Goal: Information Seeking & Learning: Learn about a topic

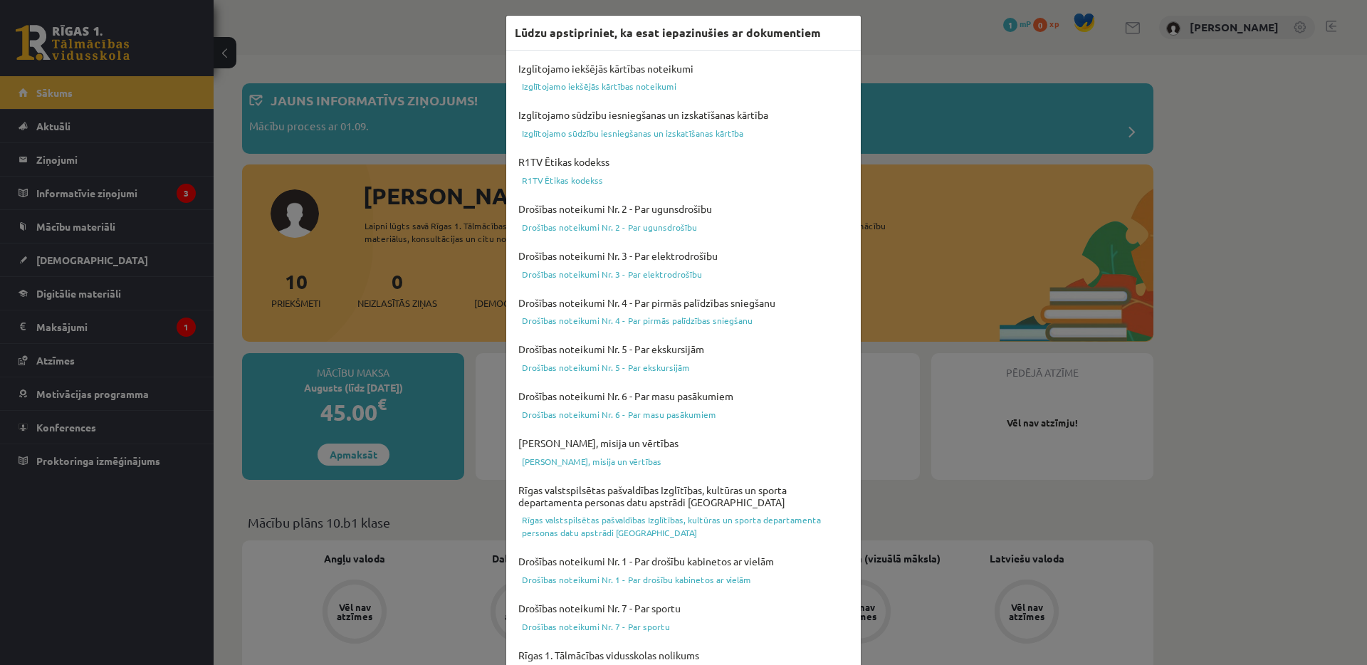
click at [142, 526] on div "Lūdzu apstipriniet, ka esat iepazinušies ar dokumentiem Izglītojamo iekšējās kā…" at bounding box center [683, 332] width 1367 height 665
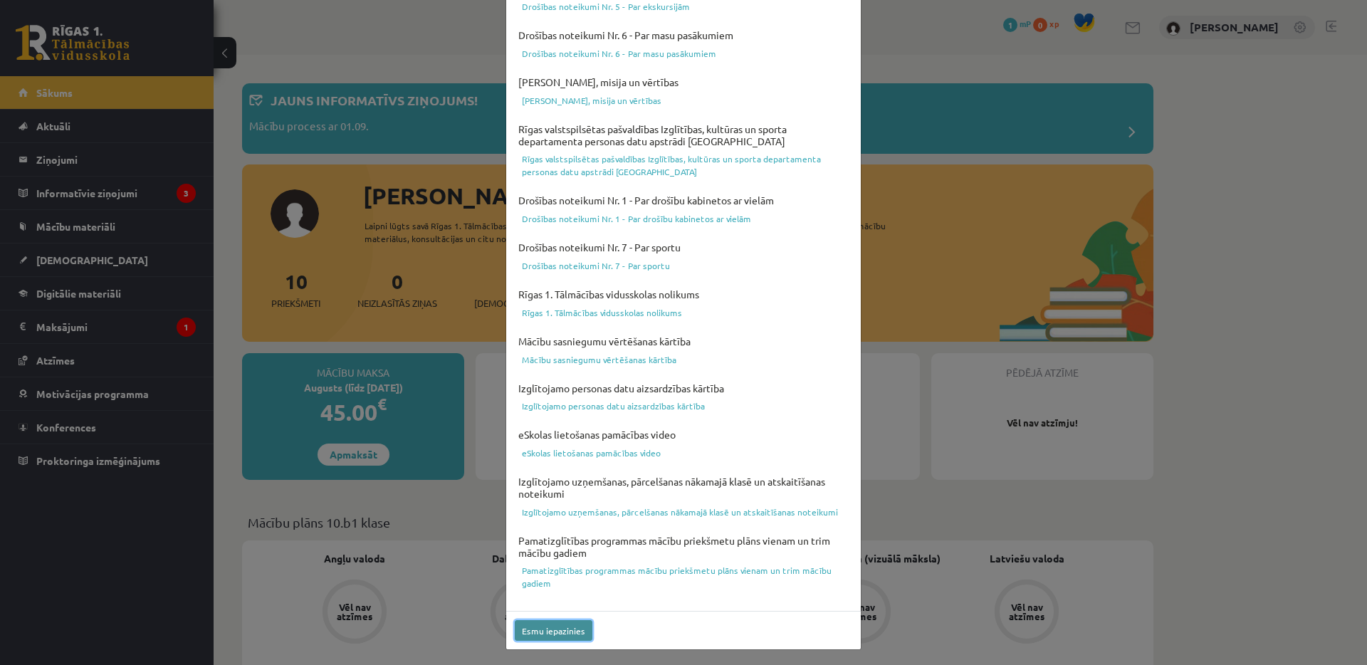
click at [520, 633] on button "Esmu iepazinies" at bounding box center [554, 630] width 78 height 21
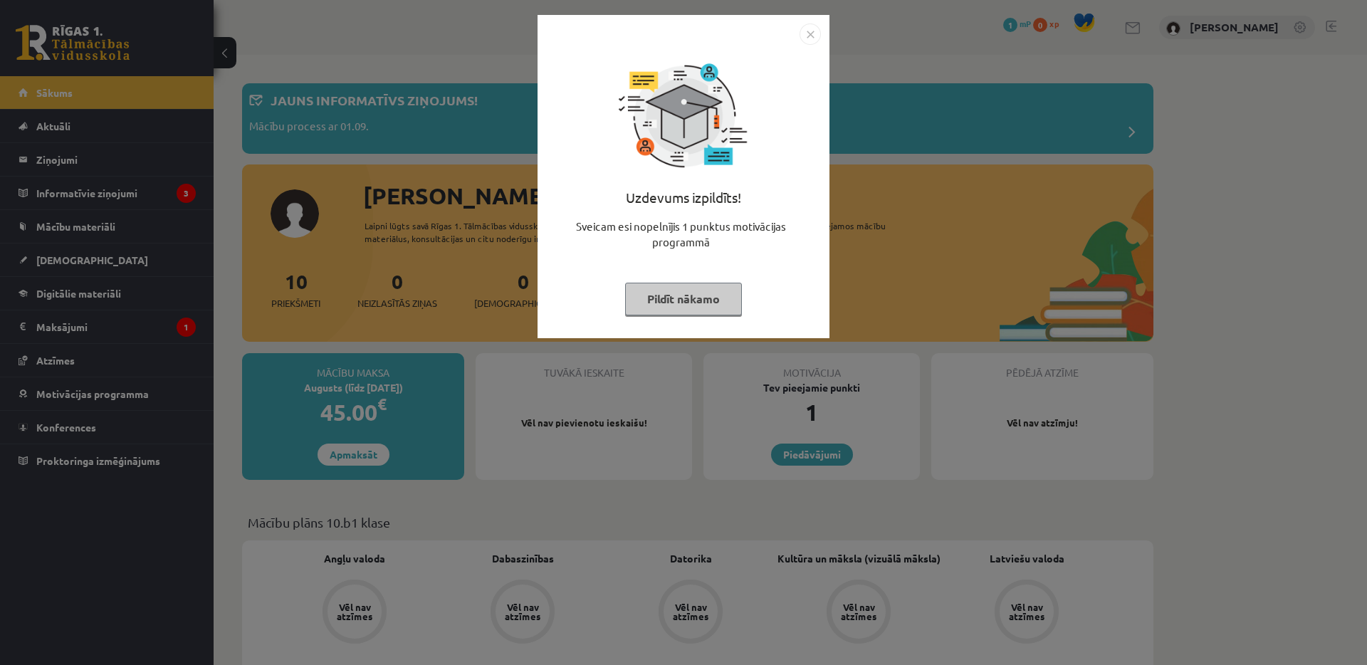
click at [809, 26] on img "Close" at bounding box center [810, 33] width 21 height 21
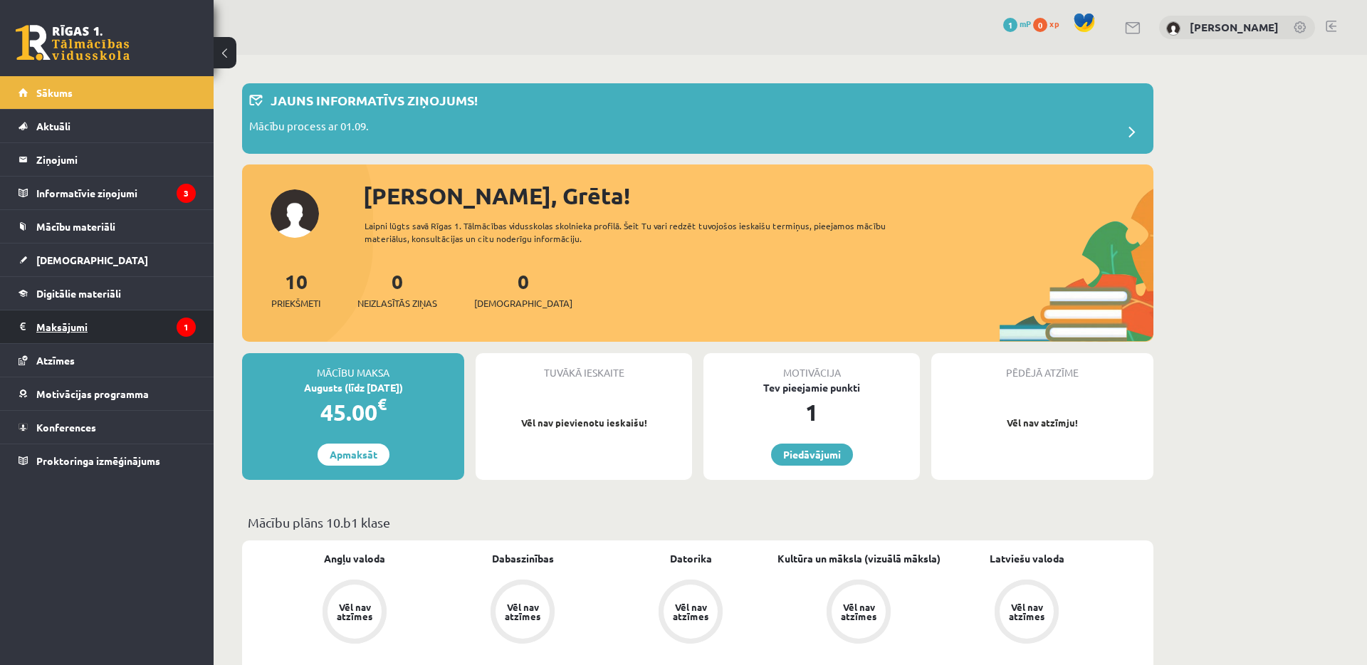
click at [155, 318] on legend "Maksājumi 1" at bounding box center [115, 326] width 159 height 33
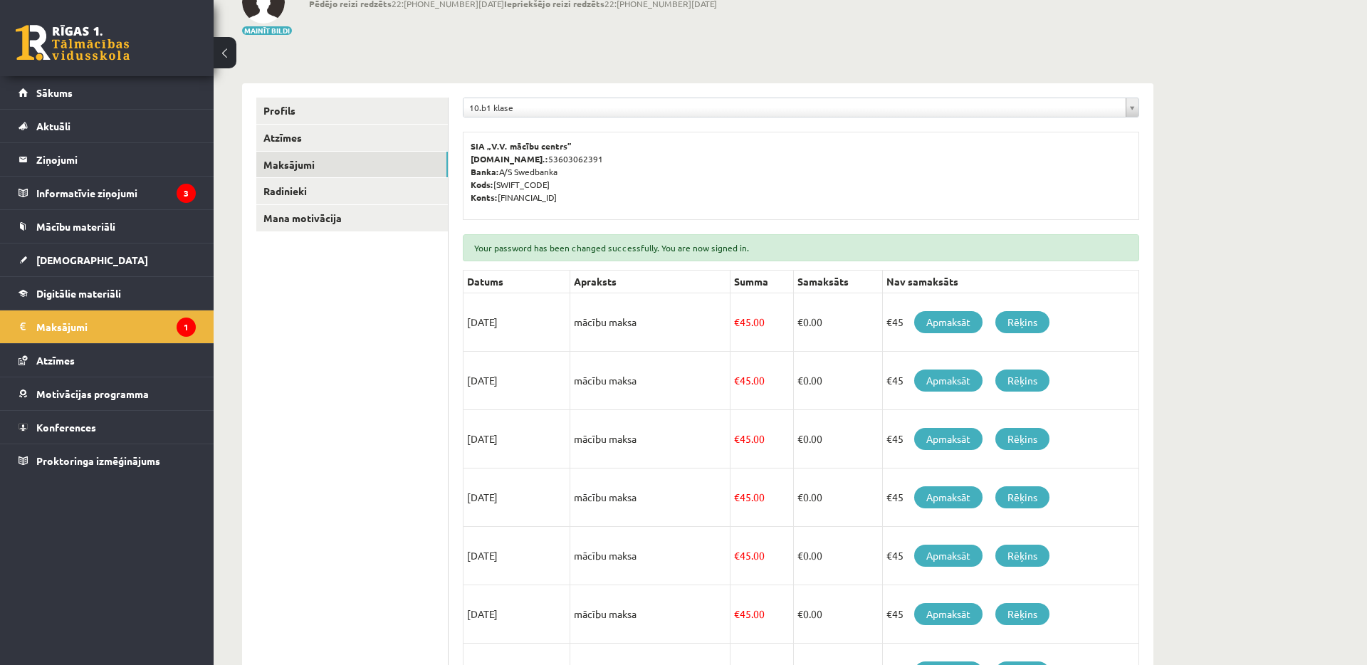
scroll to position [140, 0]
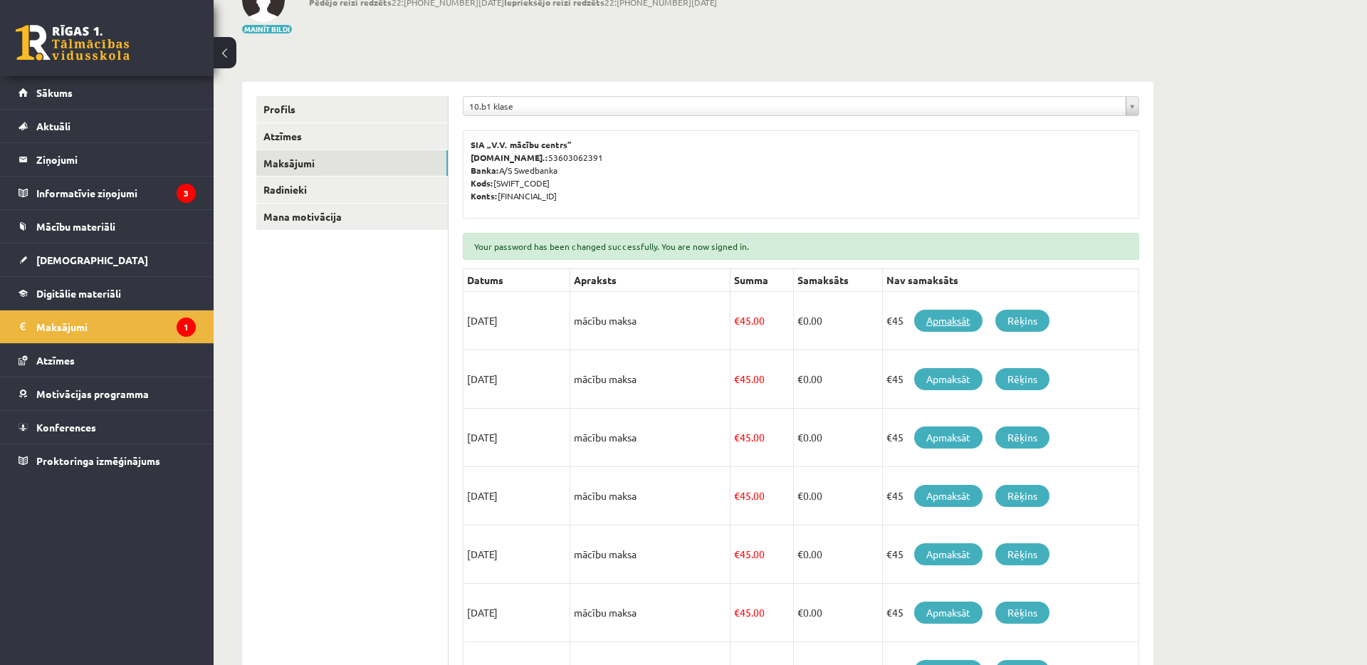
click at [946, 322] on link "Apmaksāt" at bounding box center [948, 321] width 68 height 22
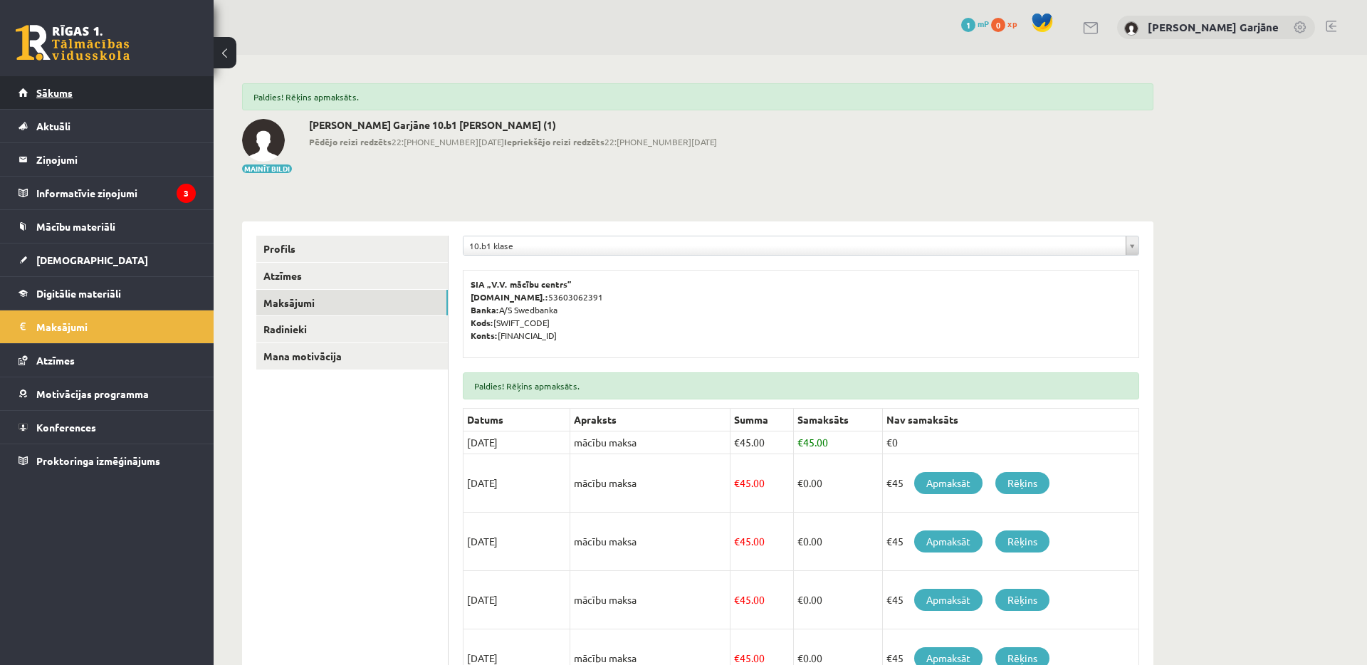
click at [85, 98] on link "Sākums" at bounding box center [107, 92] width 177 height 33
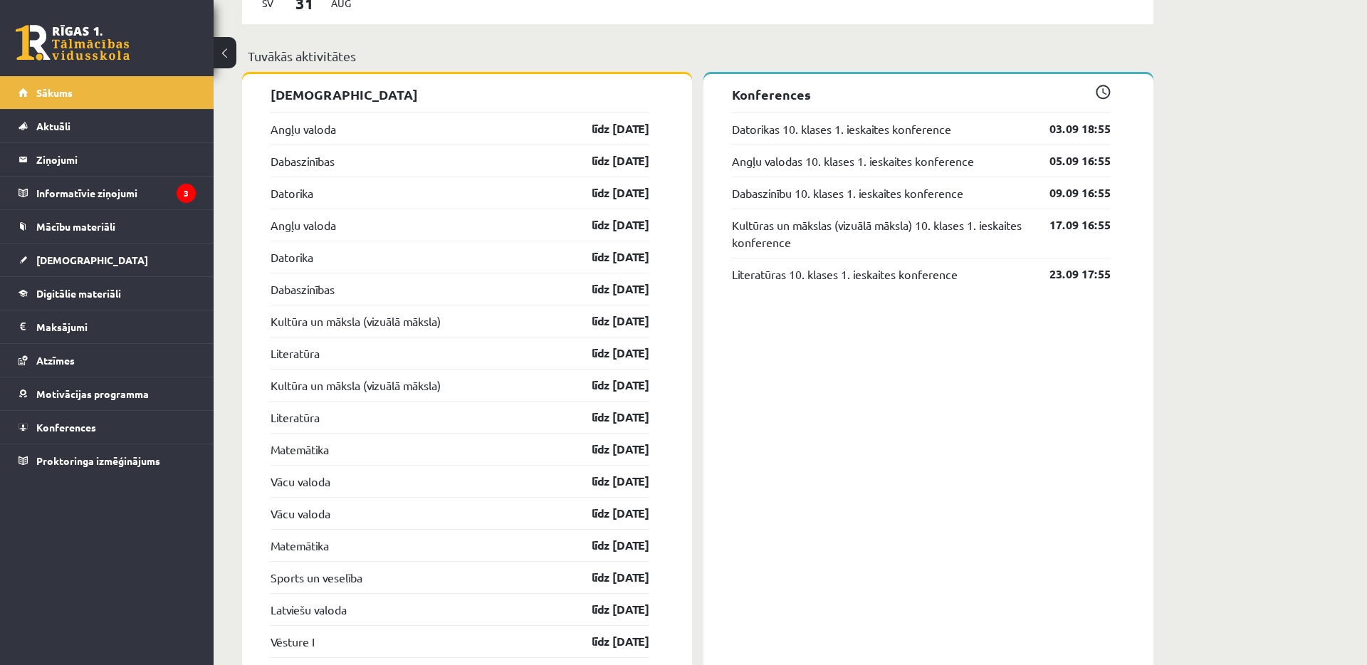
scroll to position [1210, 0]
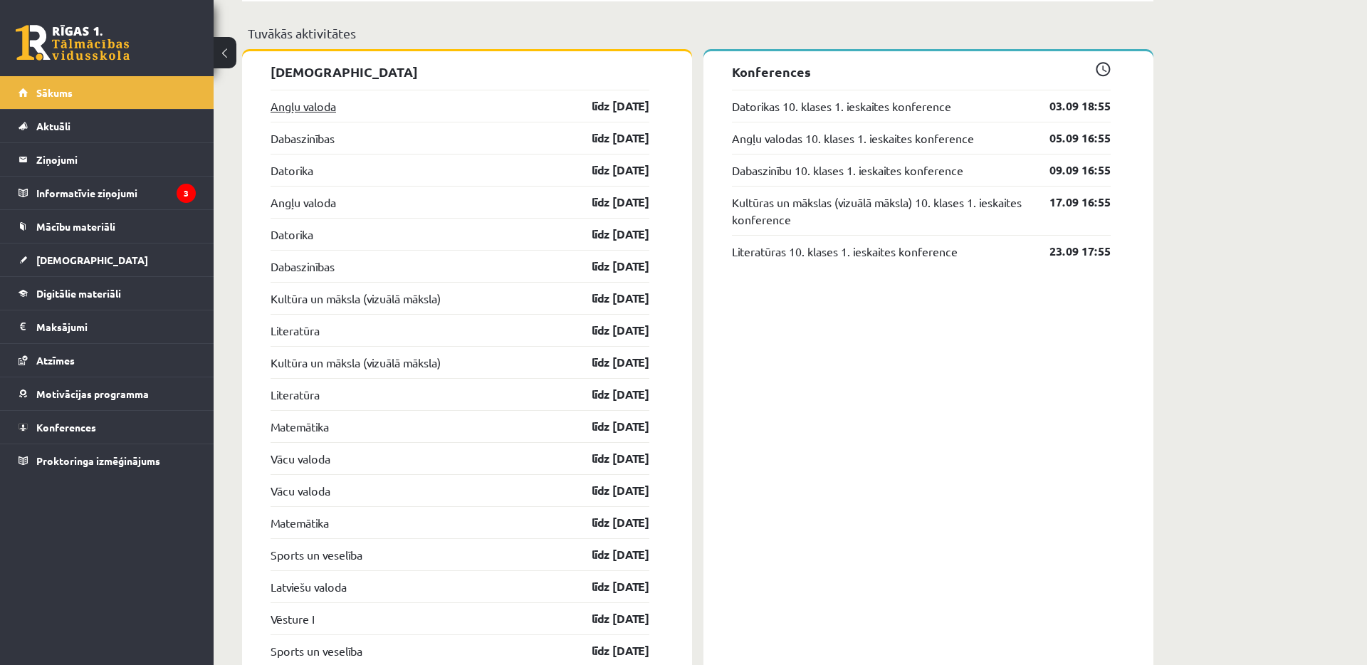
click at [298, 110] on link "Angļu valoda" at bounding box center [304, 106] width 66 height 17
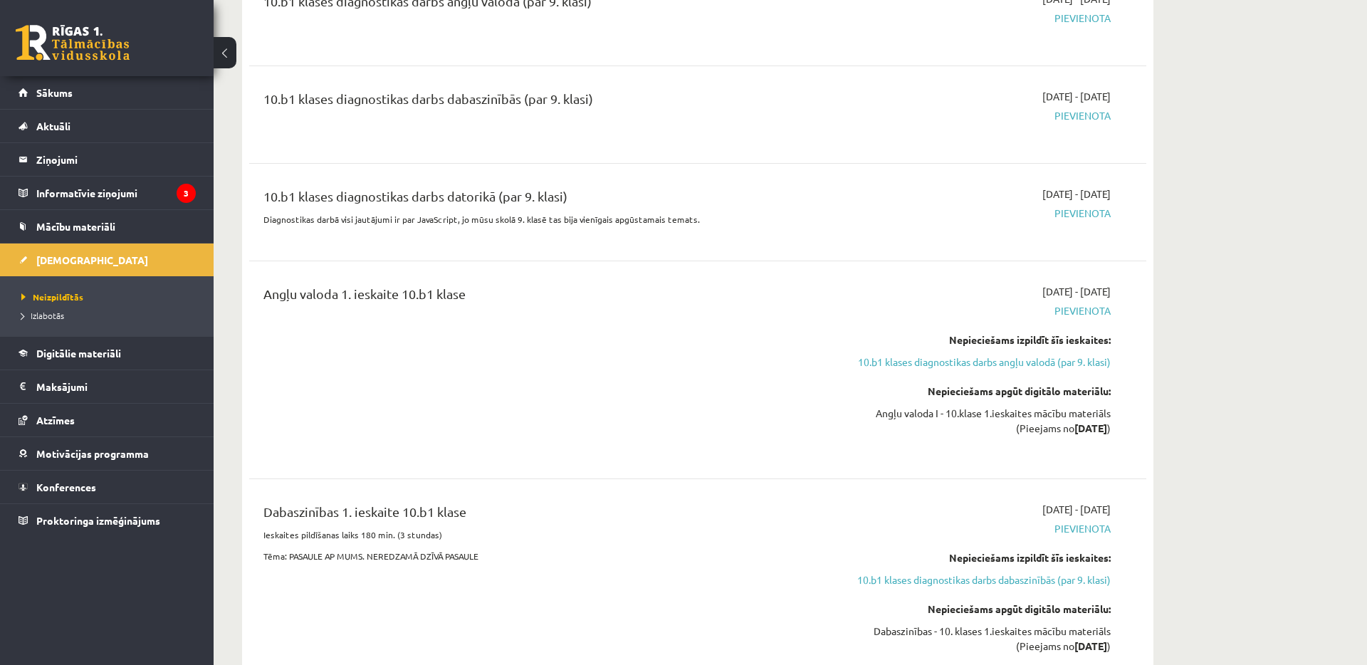
scroll to position [18, 0]
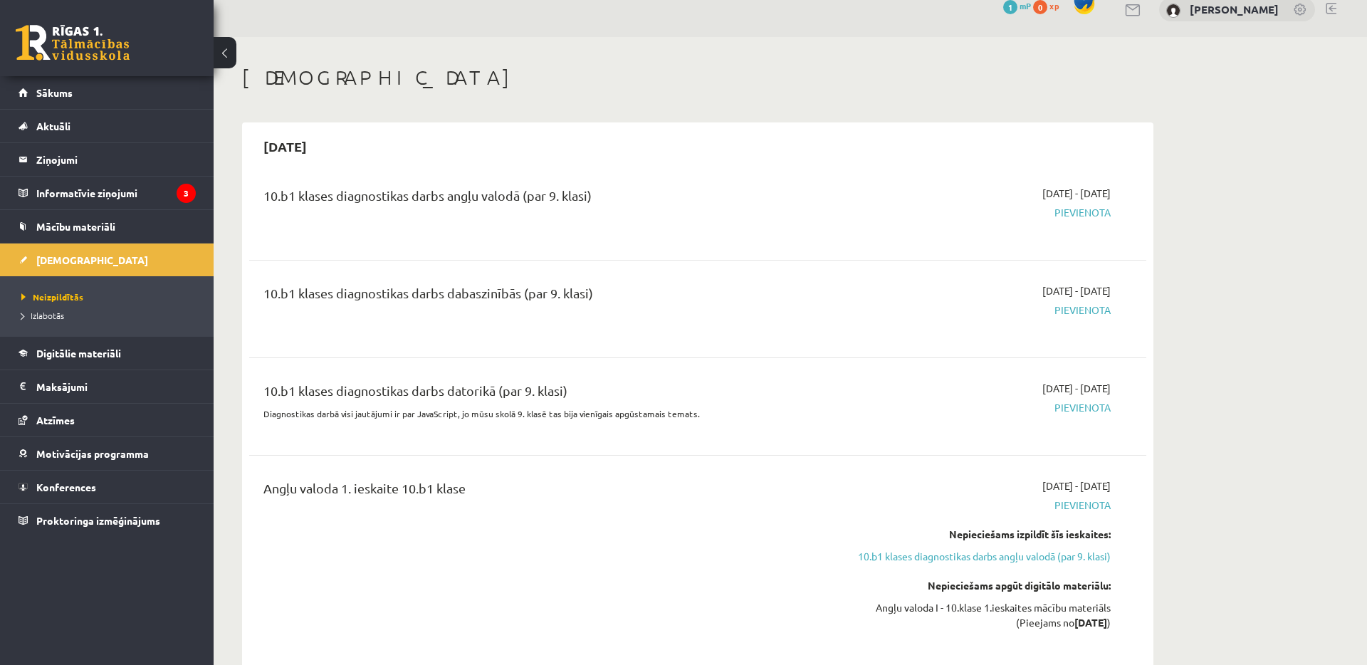
click at [1098, 212] on span "Pievienota" at bounding box center [976, 212] width 268 height 15
click at [425, 204] on div "10.b1 klases diagnostikas darbs angļu valodā (par 9. klasi)" at bounding box center [541, 199] width 557 height 26
click at [424, 192] on div "10.b1 klases diagnostikas darbs angļu valodā (par 9. klasi)" at bounding box center [541, 199] width 557 height 26
click at [397, 196] on div "10.b1 klases diagnostikas darbs angļu valodā (par 9. klasi)" at bounding box center [541, 199] width 557 height 26
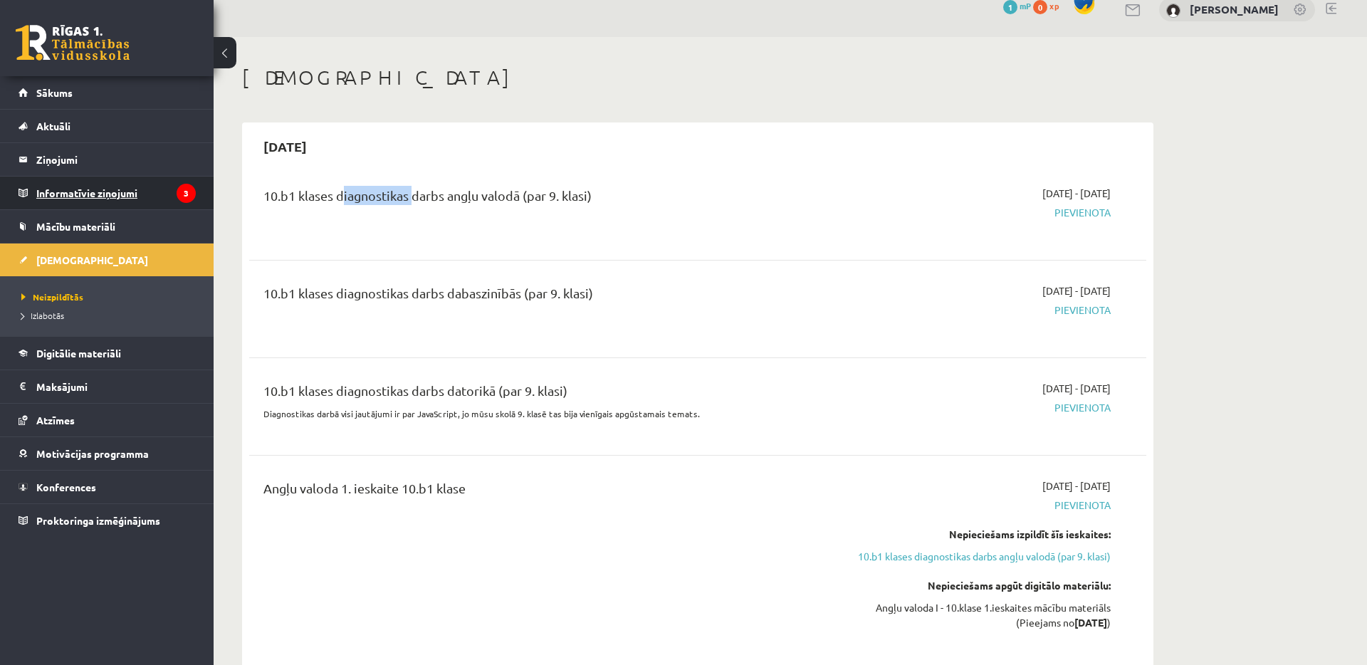
scroll to position [0, 0]
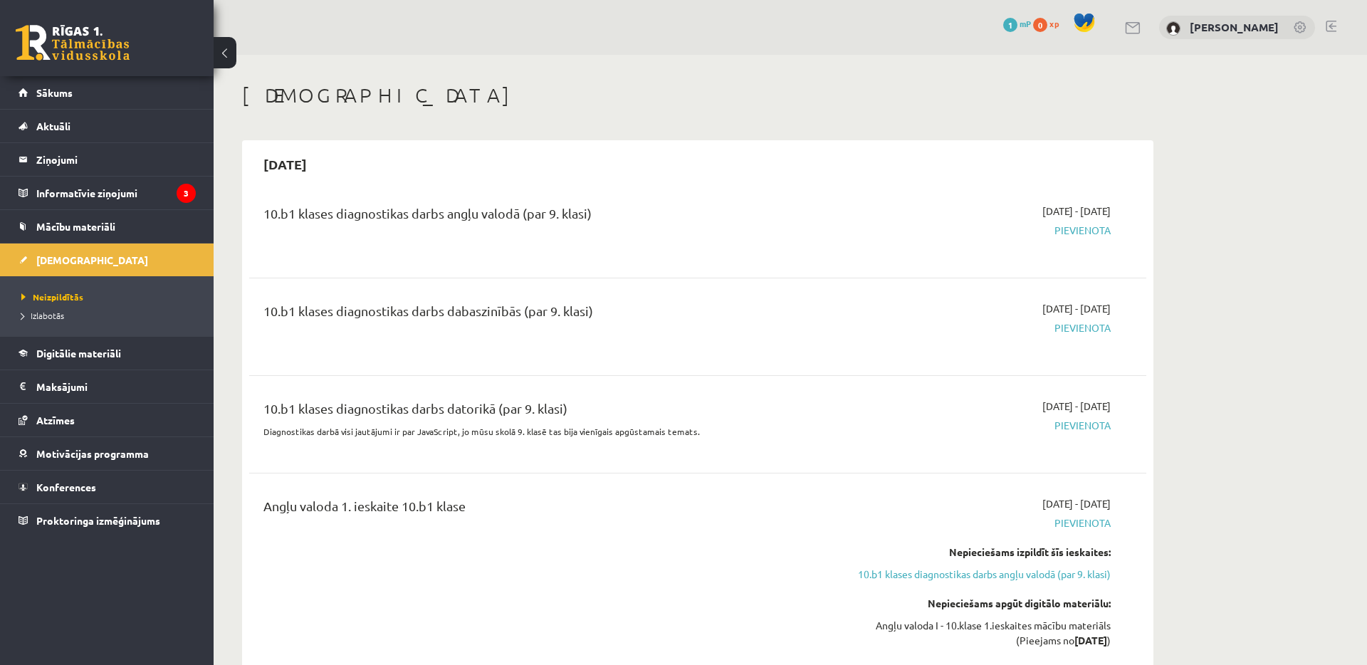
click at [395, 199] on div "10.b1 klases diagnostikas darbs angļu valodā (par 9. klasi) 2025-09-01 - 2025-0…" at bounding box center [697, 229] width 897 height 80
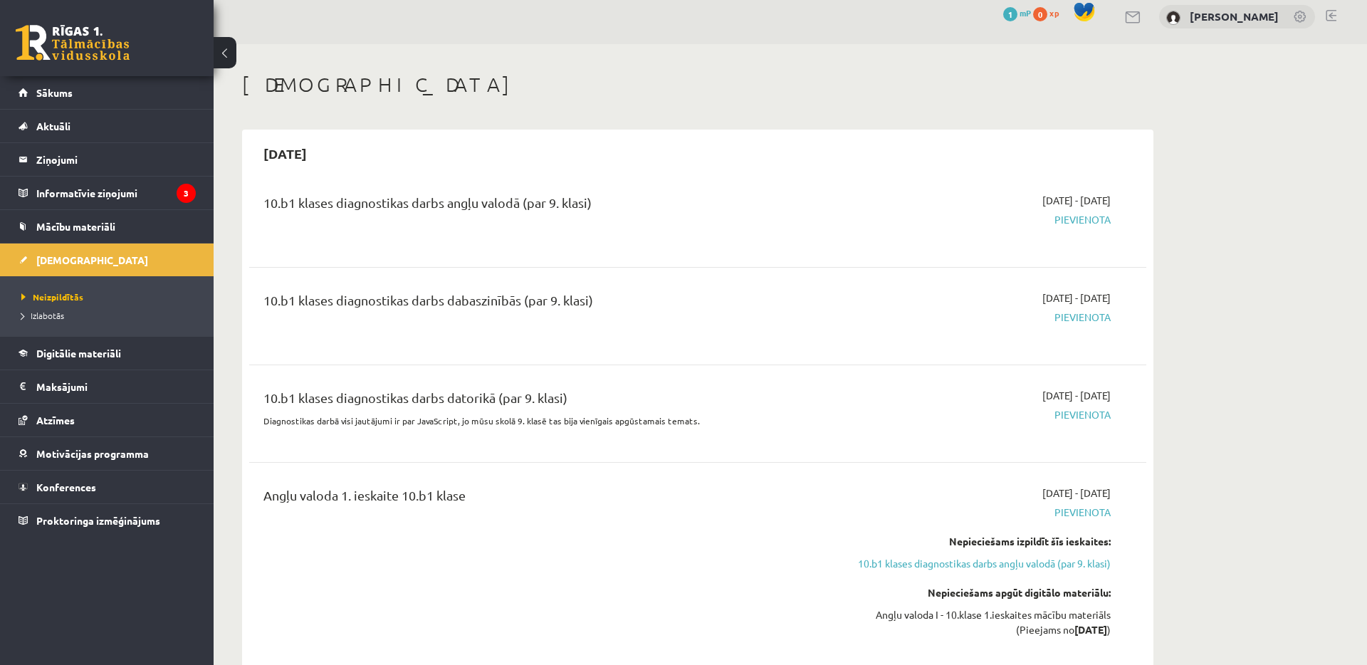
click at [1067, 220] on span "Pievienota" at bounding box center [976, 219] width 268 height 15
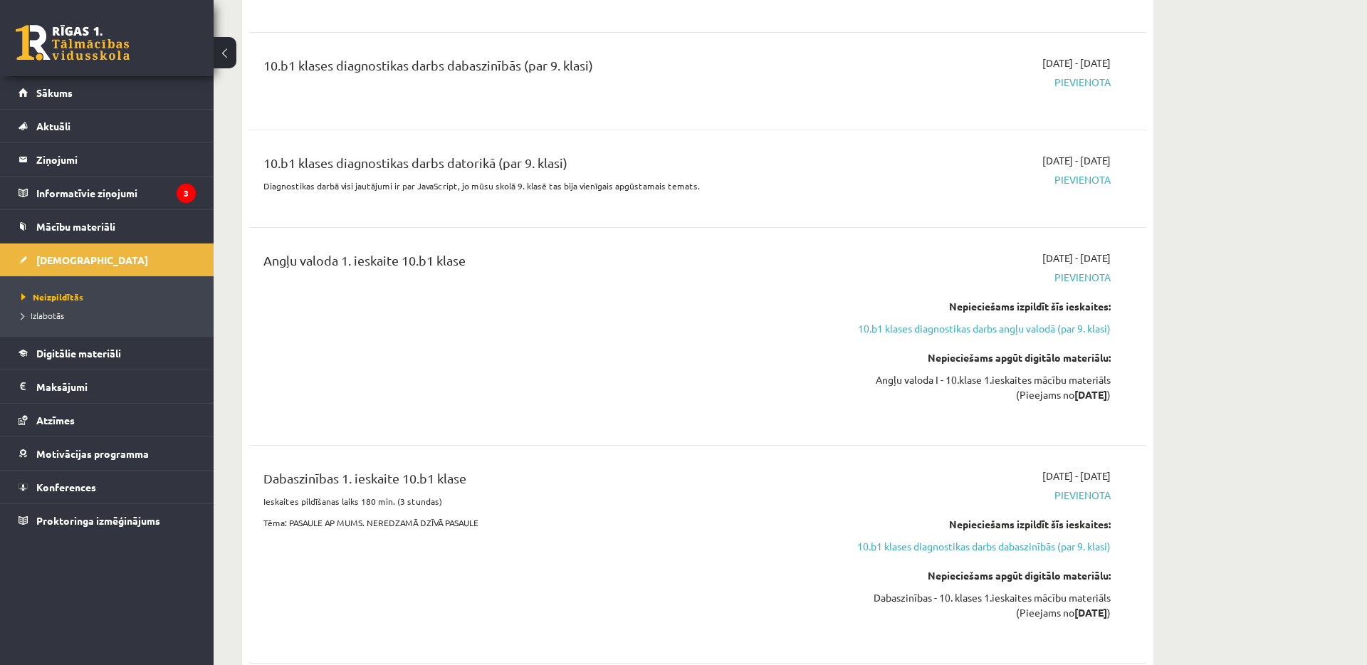
scroll to position [0, 0]
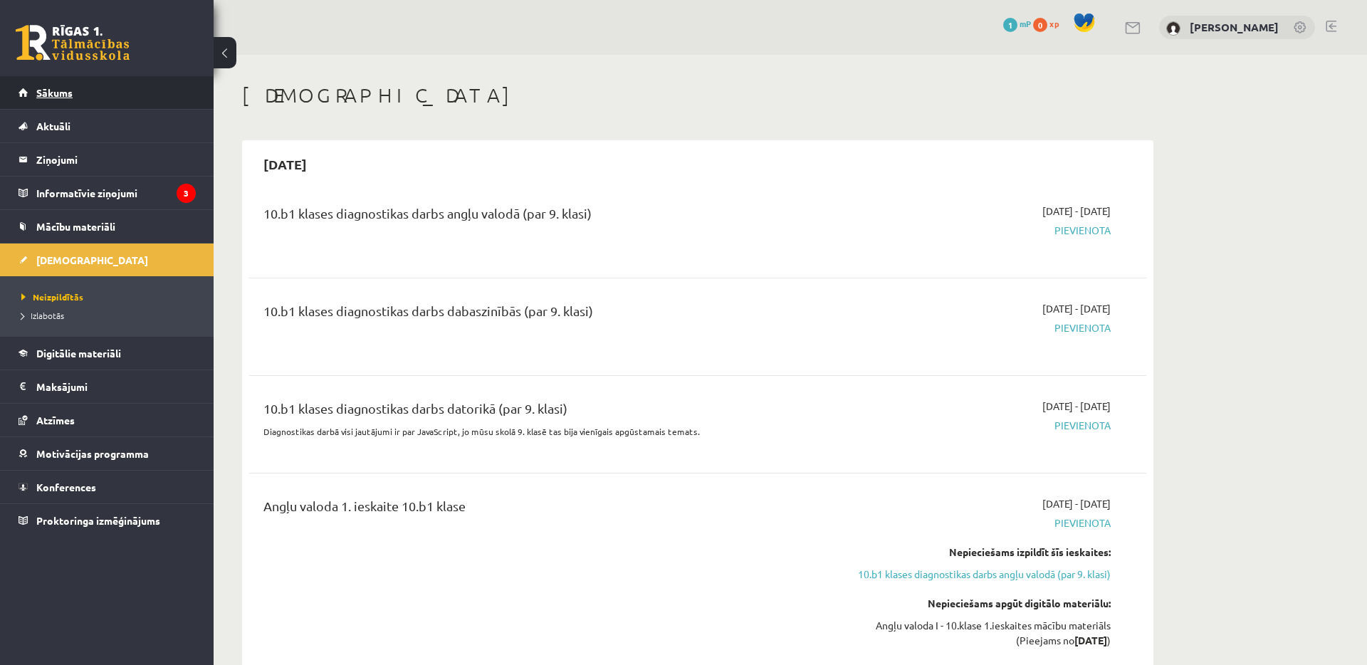
click at [95, 94] on link "Sākums" at bounding box center [107, 92] width 177 height 33
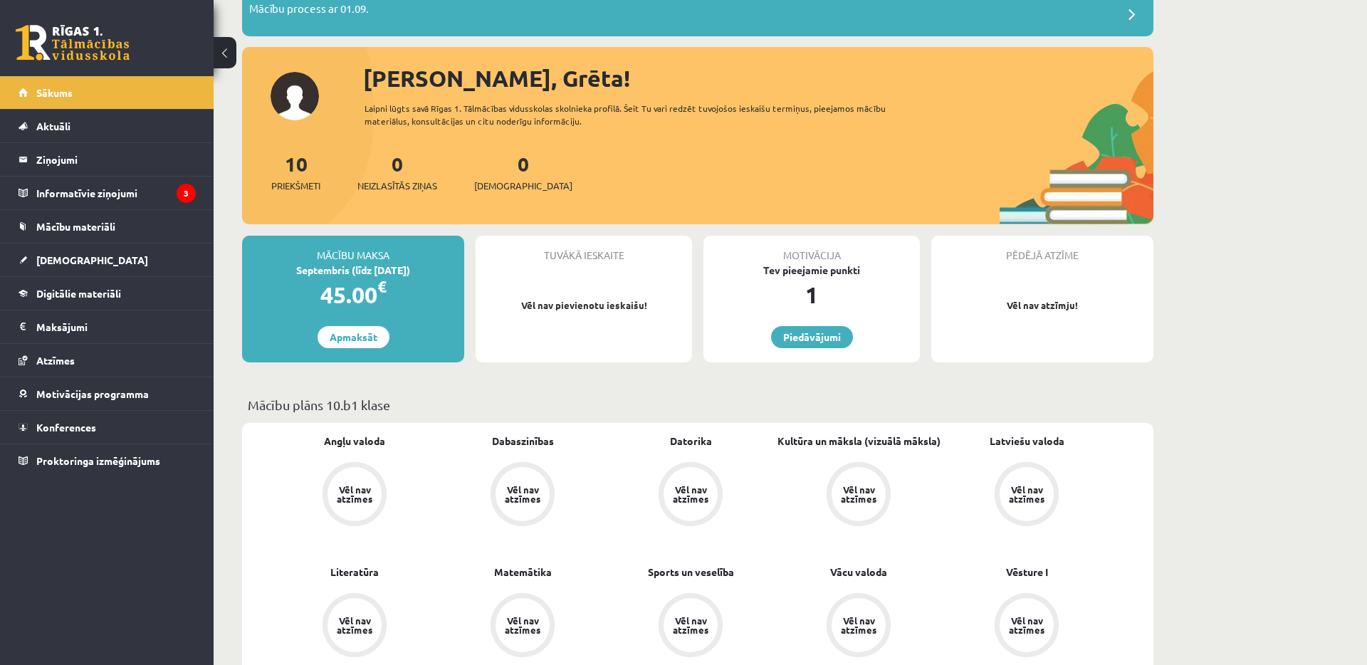
scroll to position [119, 0]
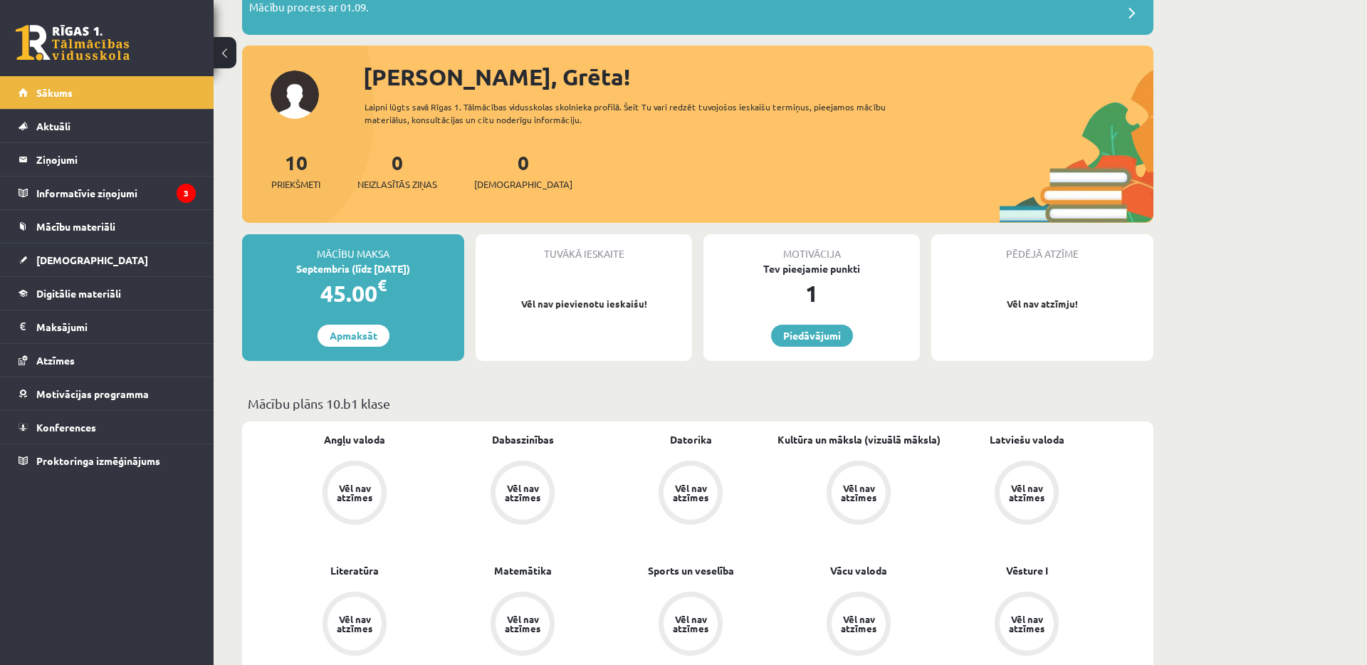
click at [371, 478] on div "Vēl nav atzīmes" at bounding box center [355, 493] width 54 height 54
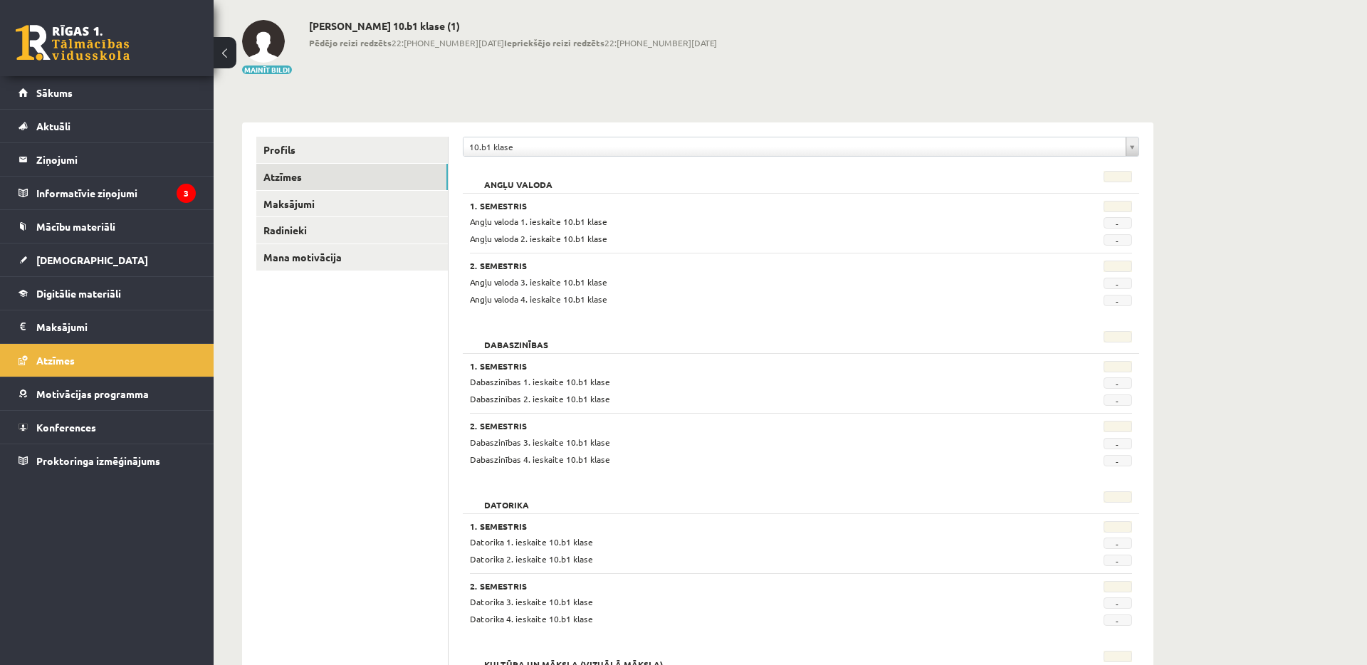
scroll to position [69, 0]
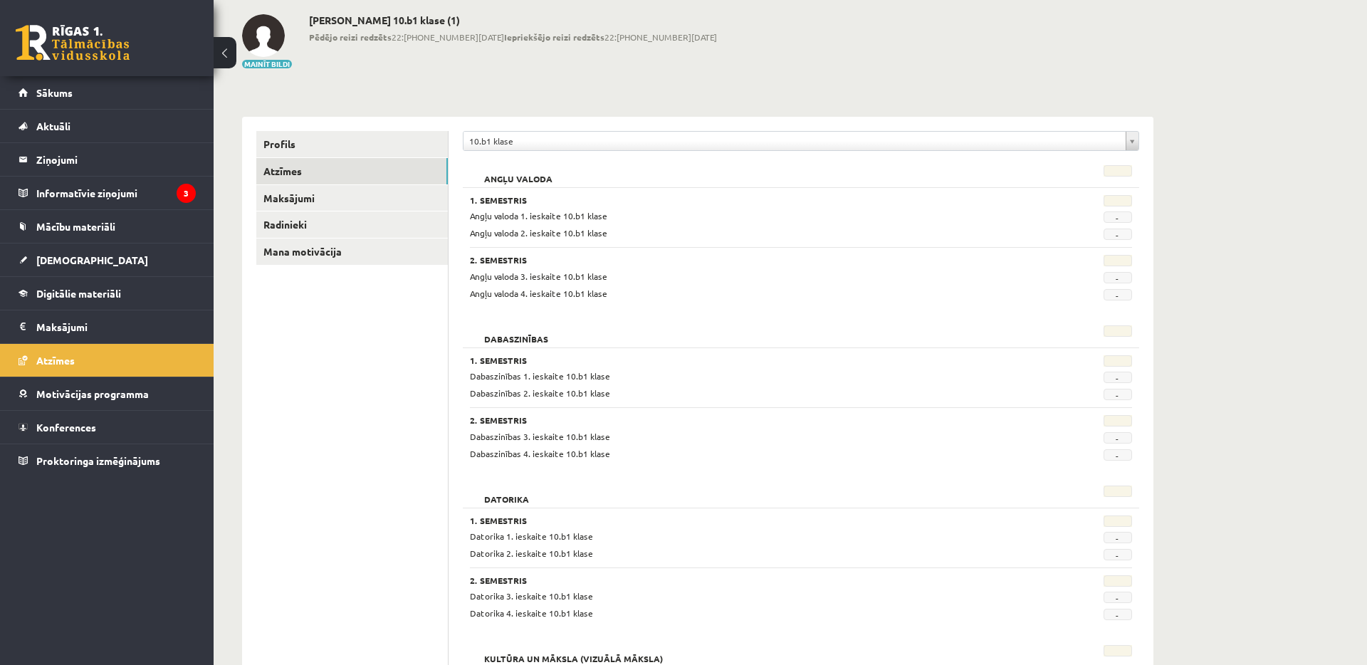
click at [1124, 219] on span "-" at bounding box center [1118, 216] width 28 height 11
click at [129, 258] on link "[DEMOGRAPHIC_DATA]" at bounding box center [107, 260] width 177 height 33
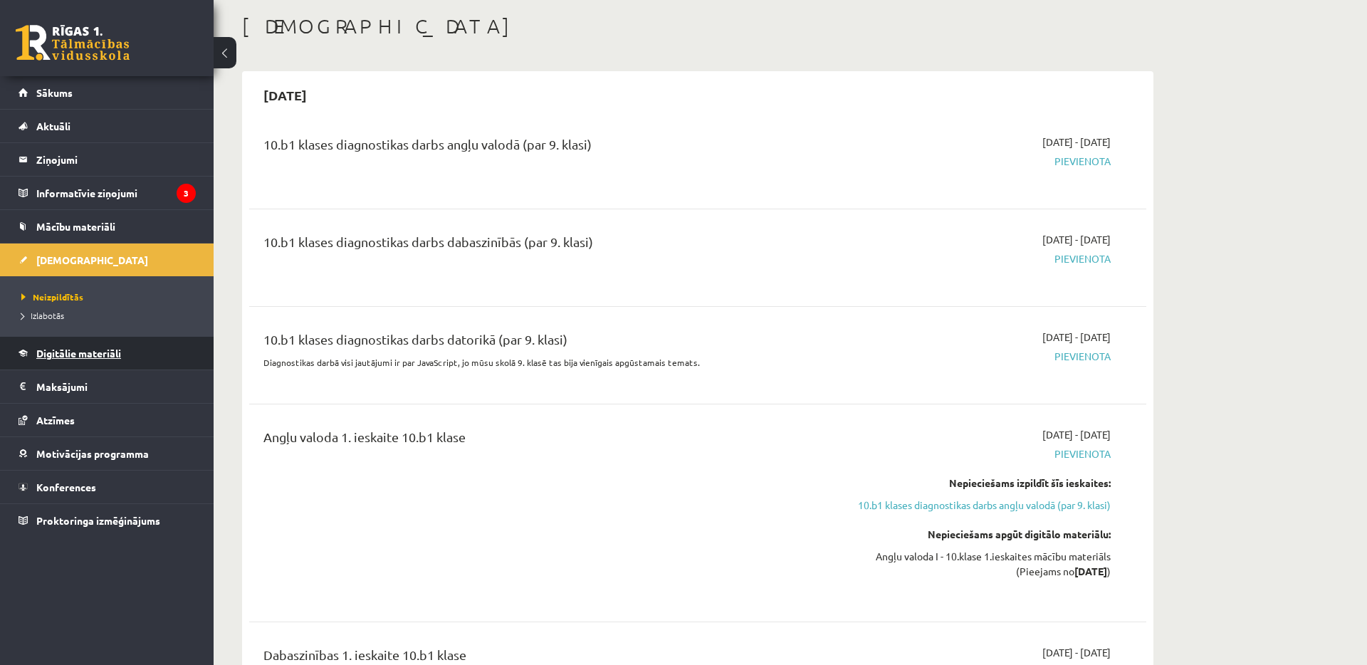
click at [117, 359] on link "Digitālie materiāli" at bounding box center [107, 353] width 177 height 33
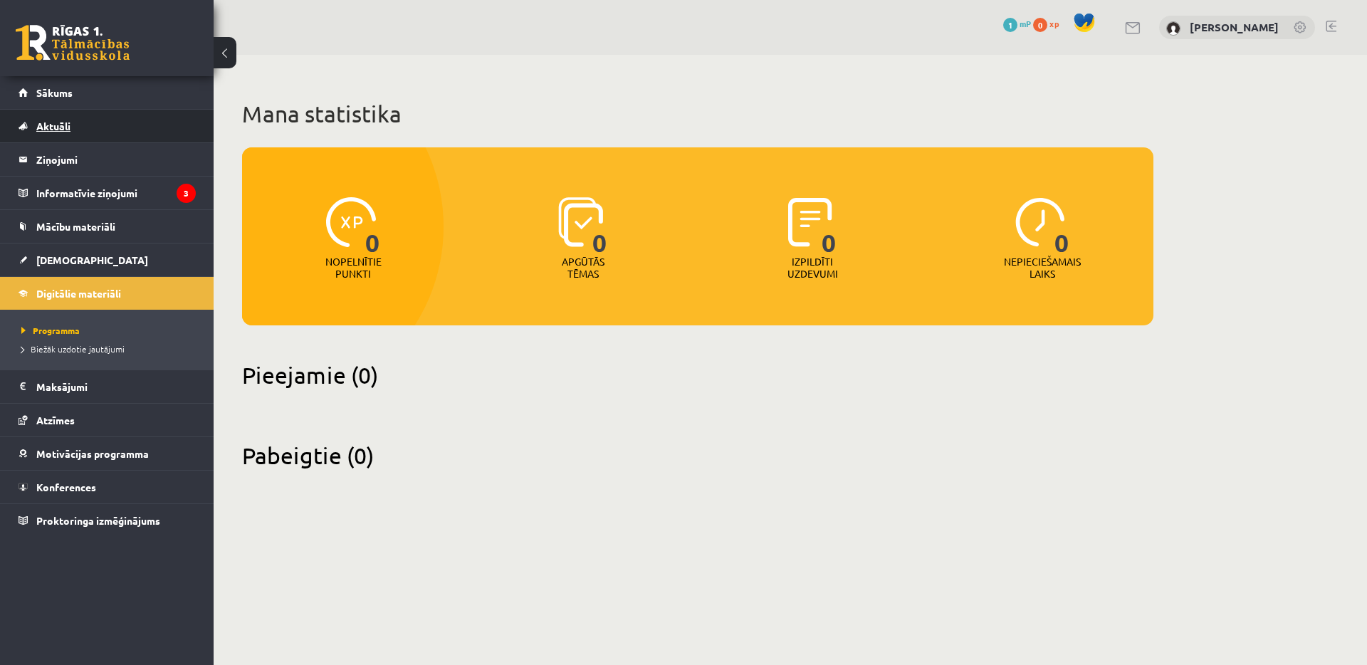
click at [124, 110] on link "Aktuāli" at bounding box center [107, 126] width 177 height 33
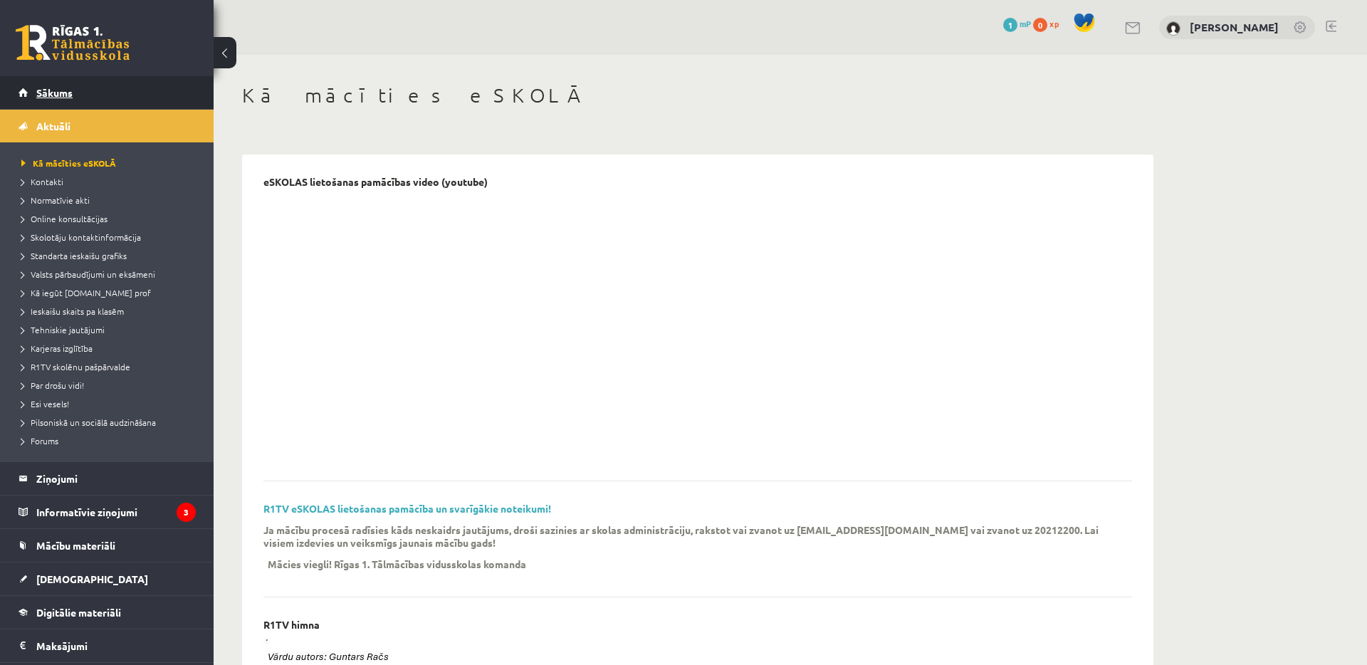
click at [133, 100] on link "Sākums" at bounding box center [107, 92] width 177 height 33
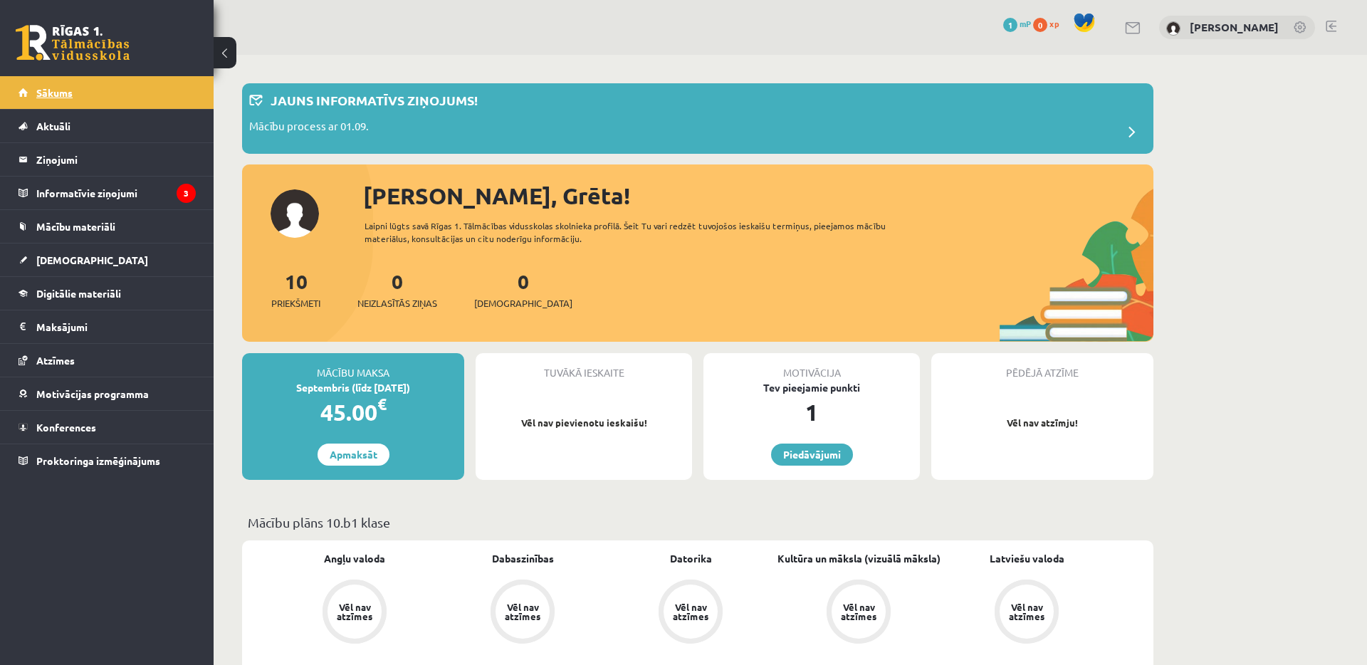
click at [114, 91] on link "Sākums" at bounding box center [107, 92] width 177 height 33
click at [109, 187] on legend "Informatīvie ziņojumi 3" at bounding box center [115, 193] width 159 height 33
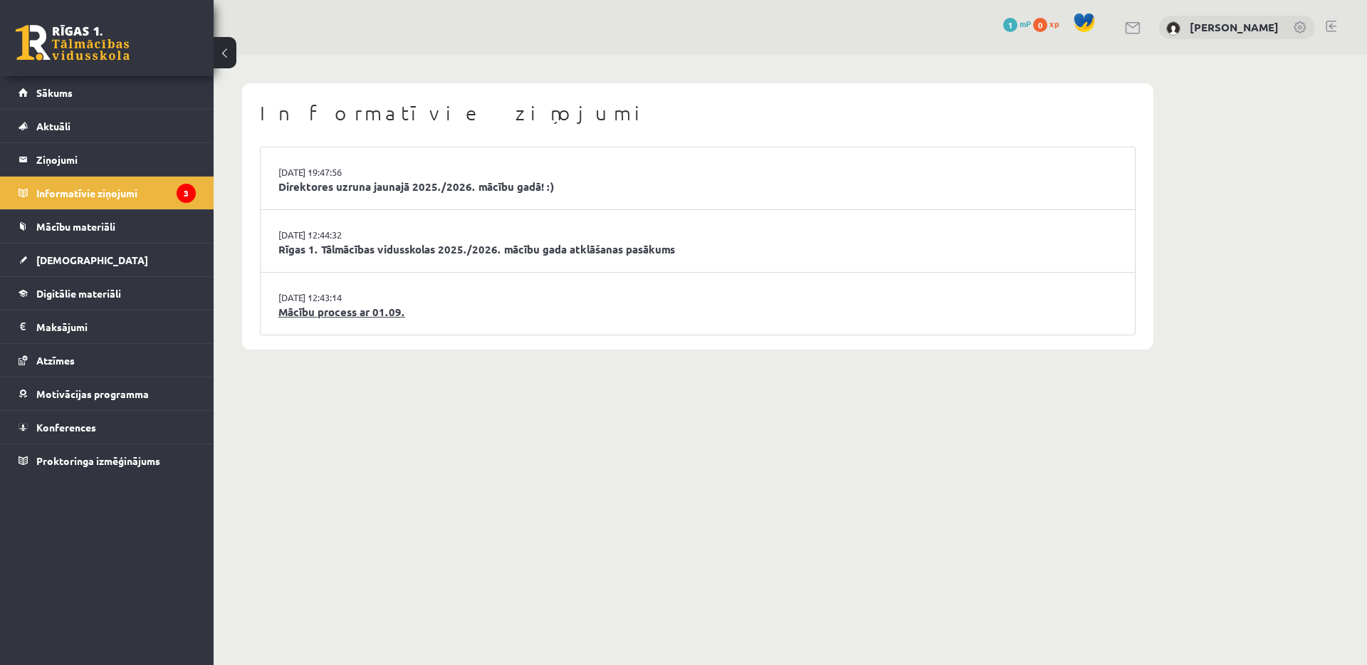
click at [344, 307] on link "Mācību process ar 01.09." at bounding box center [697, 312] width 839 height 16
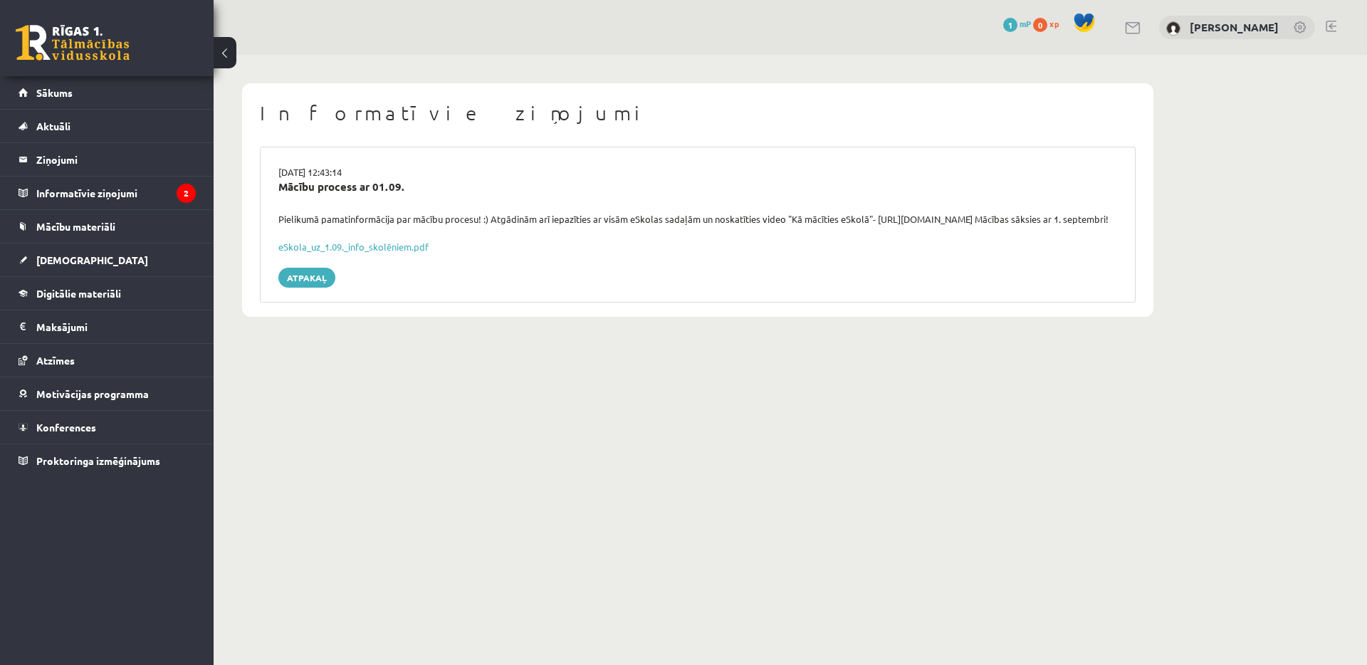
click at [350, 254] on div "eSkola_uz_1.09._info_skolēniem.pdf" at bounding box center [697, 247] width 839 height 14
click at [353, 253] on link "eSkola_uz_1.09._info_skolēniem.pdf" at bounding box center [353, 247] width 150 height 12
click at [85, 263] on link "[DEMOGRAPHIC_DATA]" at bounding box center [107, 260] width 177 height 33
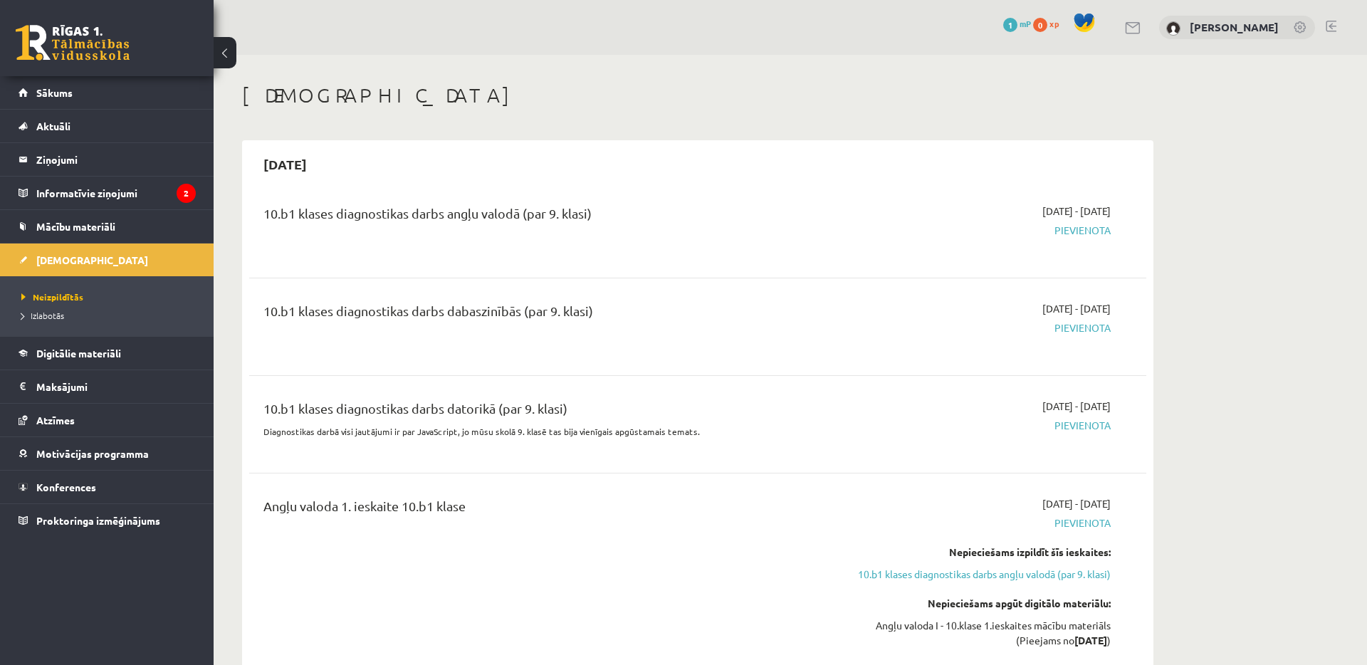
click at [316, 163] on h2 "2025-09-15" at bounding box center [285, 163] width 72 height 33
click at [45, 293] on span "Neizpildītās" at bounding box center [52, 296] width 62 height 11
click at [22, 300] on span "Neizpildītās" at bounding box center [52, 296] width 62 height 11
click at [142, 360] on link "Digitālie materiāli" at bounding box center [107, 353] width 177 height 33
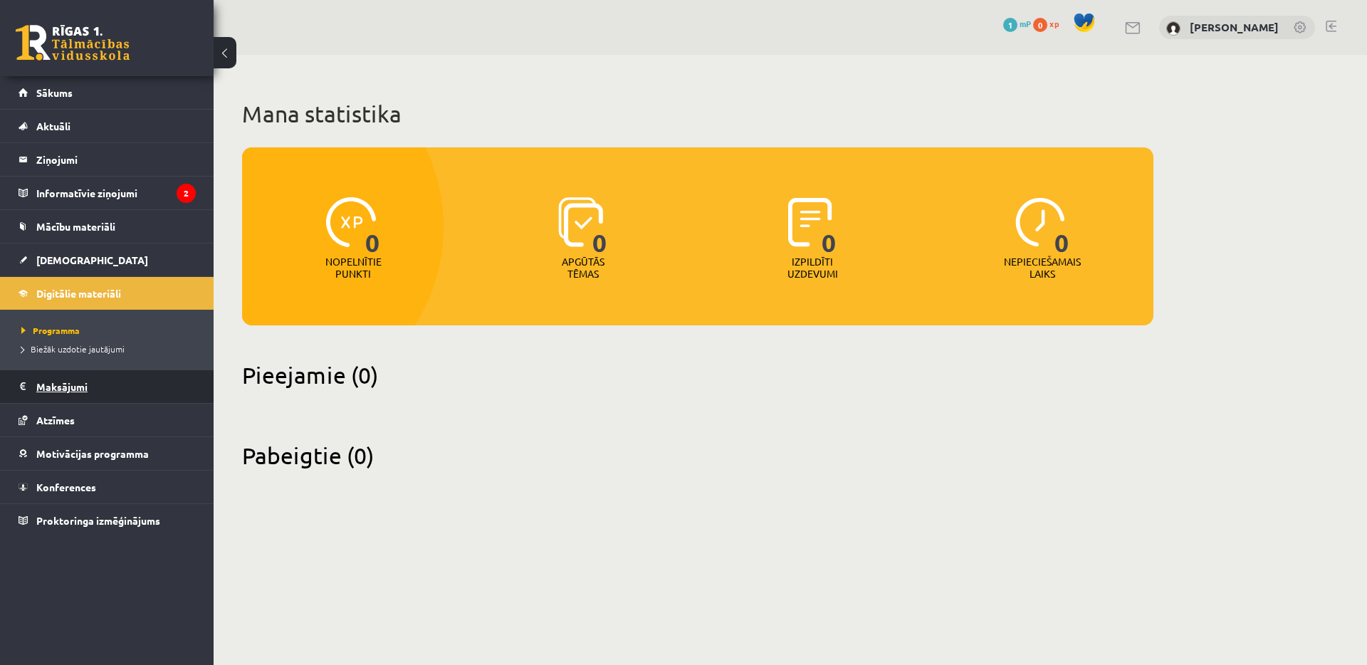
click at [66, 376] on legend "Maksājumi 0" at bounding box center [115, 386] width 159 height 33
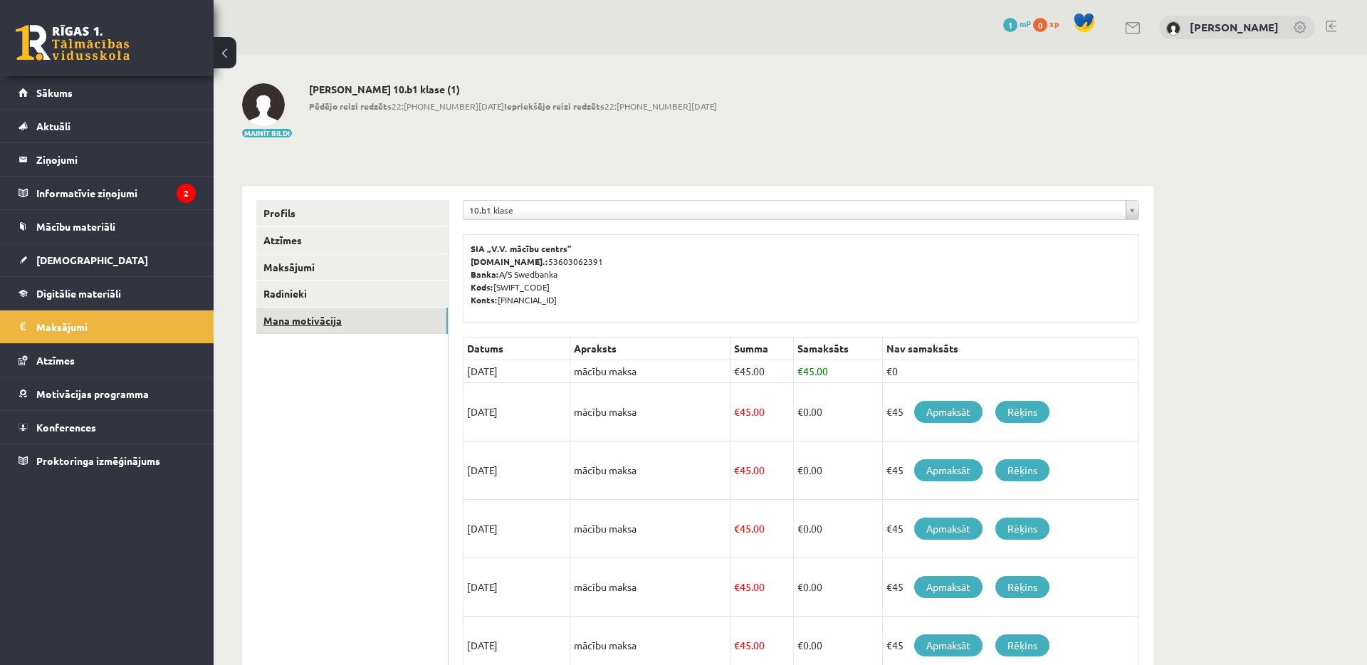
click at [286, 318] on link "Mana motivācija" at bounding box center [352, 321] width 192 height 26
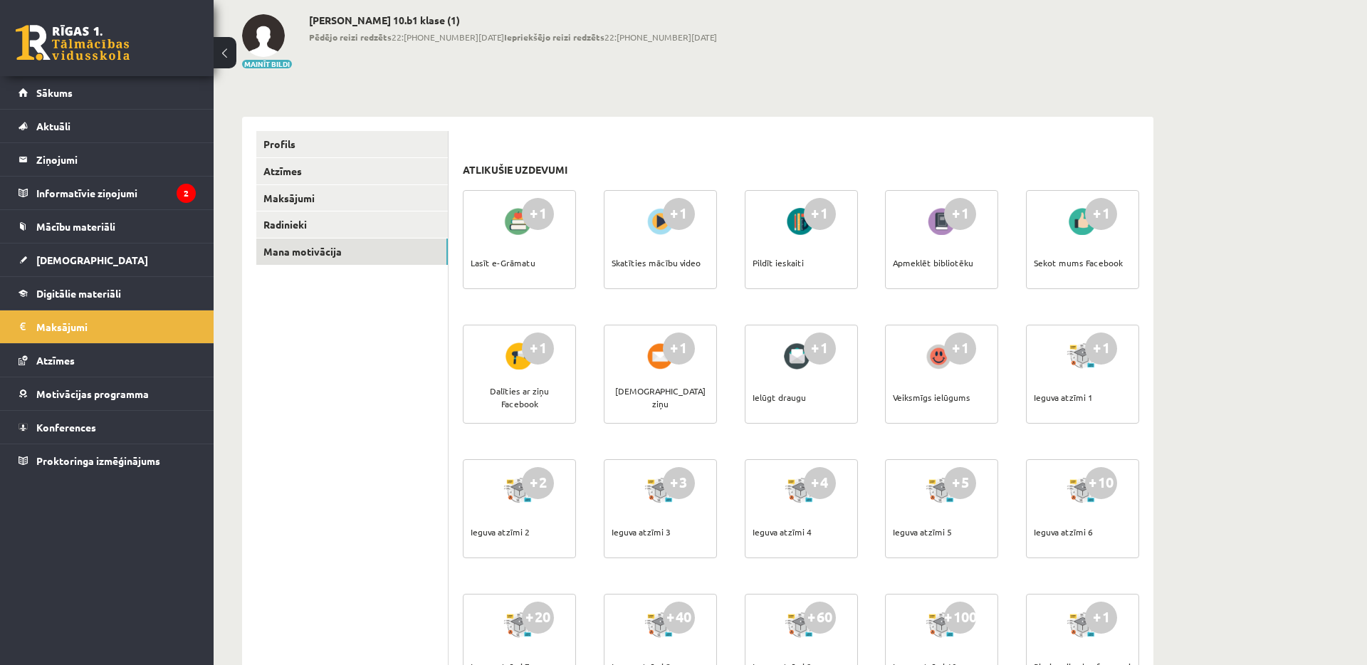
scroll to position [71, 0]
click at [537, 211] on div "+1" at bounding box center [538, 212] width 32 height 32
click at [494, 249] on div "Lasīt e-Grāmatu" at bounding box center [503, 261] width 65 height 50
click at [492, 268] on div "Lasīt e-Grāmatu" at bounding box center [503, 261] width 65 height 50
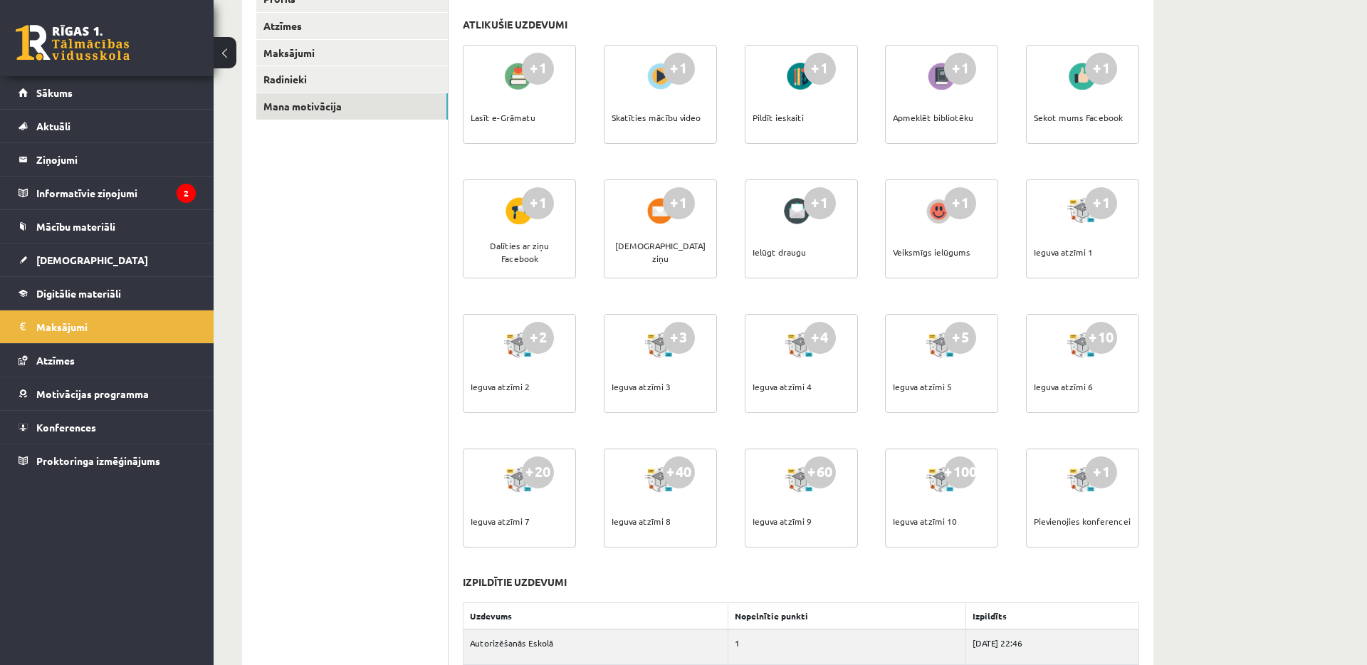
scroll to position [257, 0]
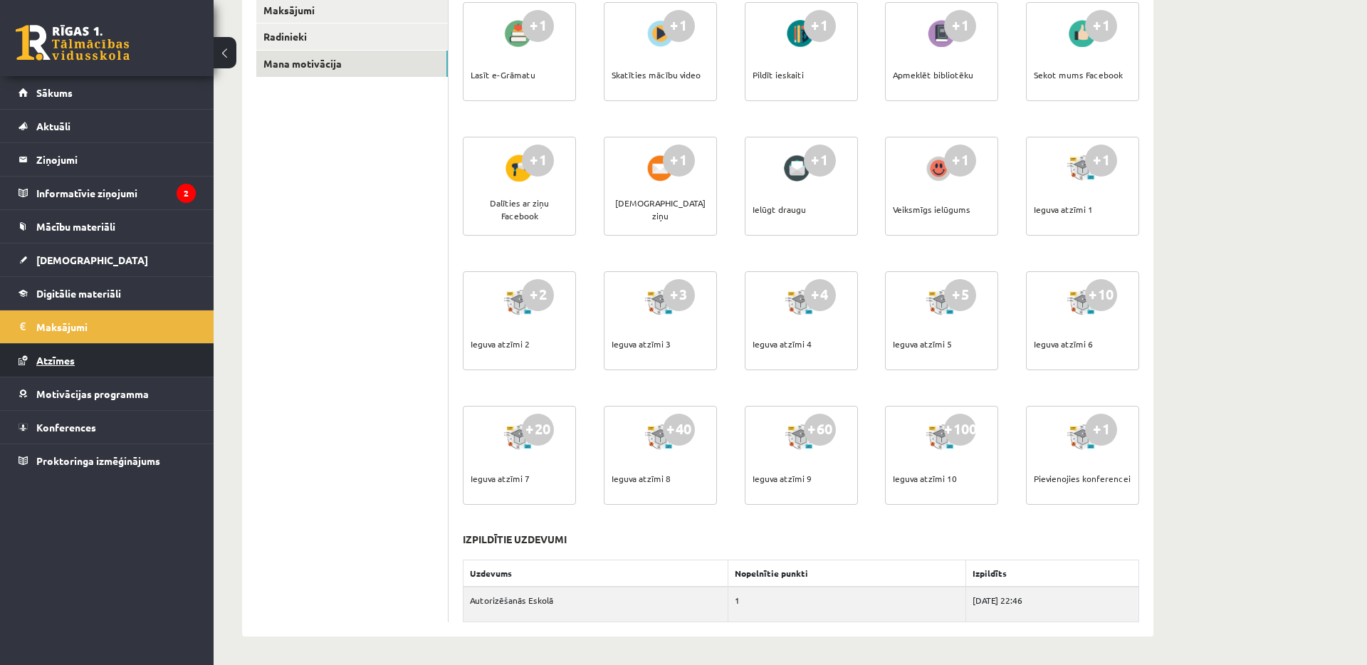
click at [154, 360] on link "Atzīmes" at bounding box center [107, 360] width 177 height 33
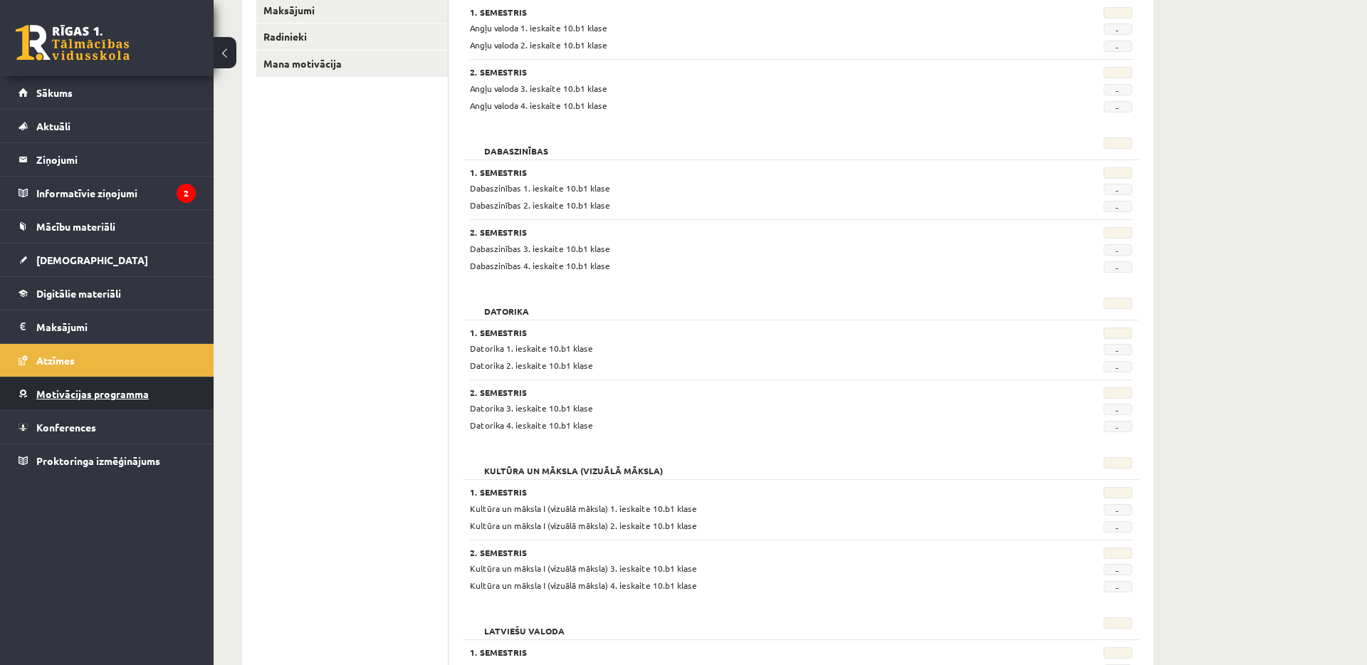
click at [147, 391] on link "Motivācijas programma" at bounding box center [107, 393] width 177 height 33
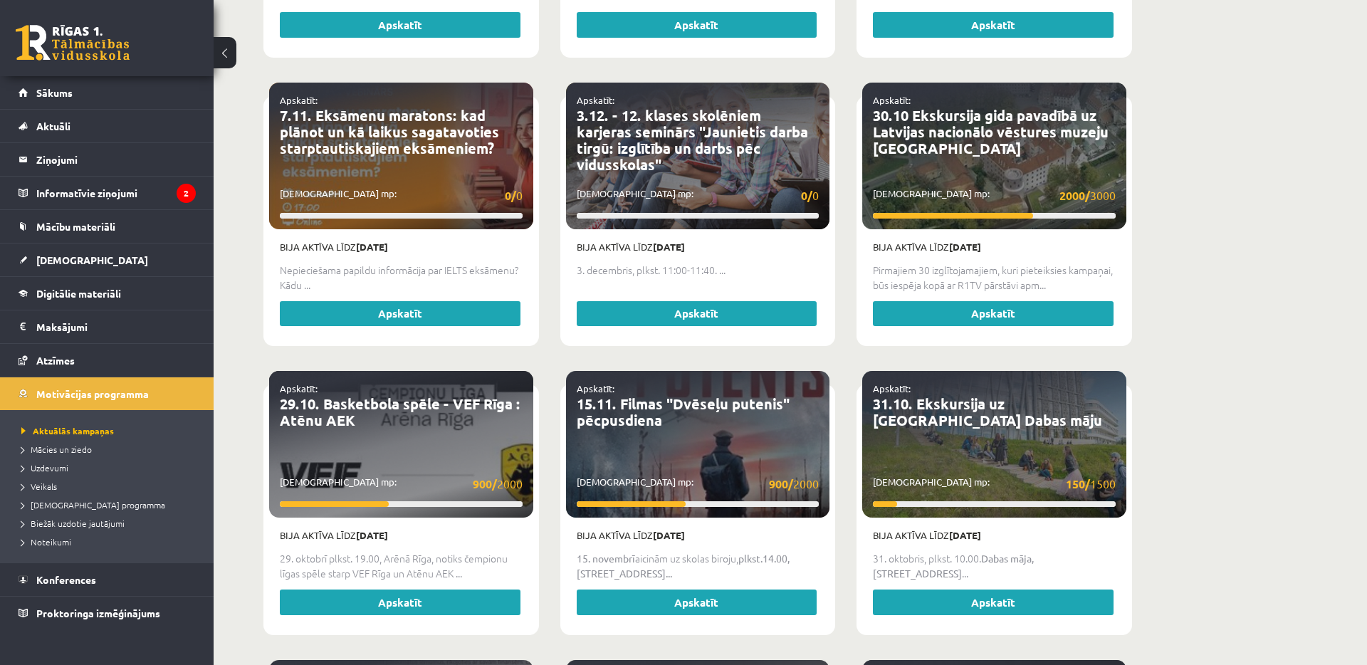
scroll to position [1155, 0]
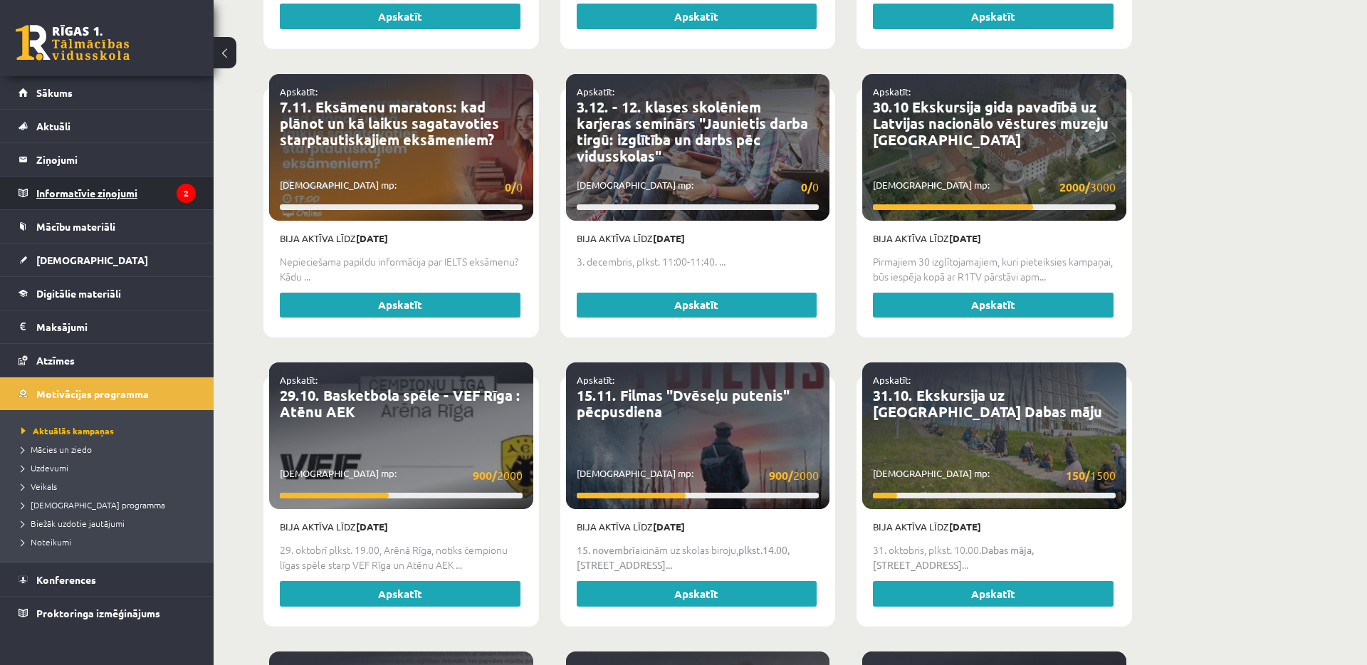
click at [150, 186] on legend "Informatīvie ziņojumi 2" at bounding box center [115, 193] width 159 height 33
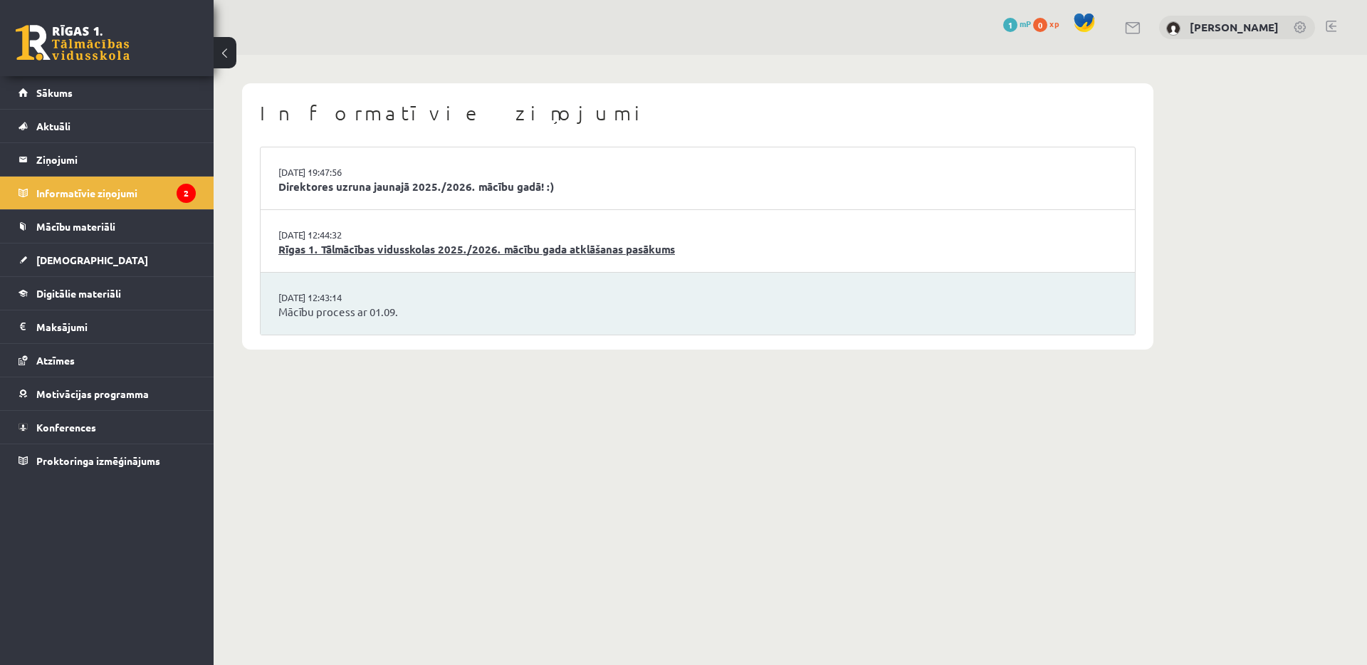
click at [446, 251] on link "Rīgas 1. Tālmācības vidusskolas 2025./2026. mācību gada atklāšanas pasākums" at bounding box center [697, 249] width 839 height 16
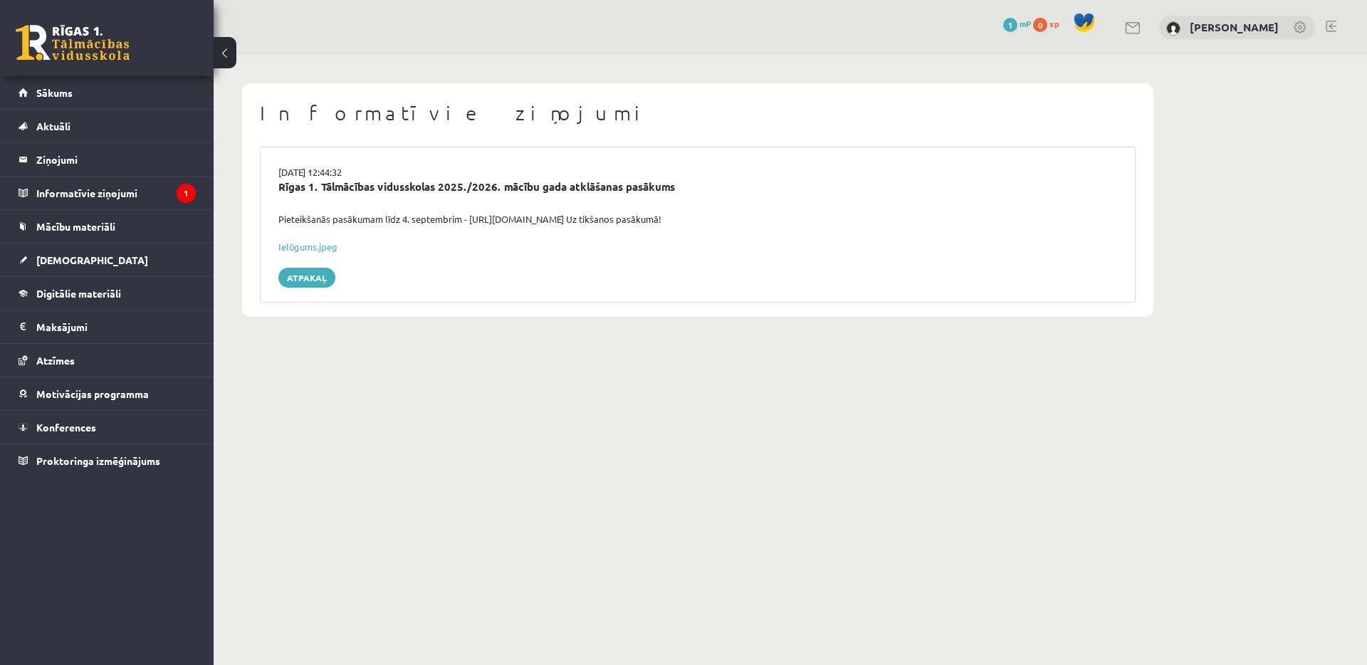
click at [320, 251] on div "Ielūgums.jpeg" at bounding box center [697, 247] width 839 height 14
click at [320, 250] on link "Ielūgums.jpeg" at bounding box center [307, 247] width 59 height 12
click at [129, 187] on legend "Informatīvie ziņojumi 1" at bounding box center [115, 193] width 159 height 33
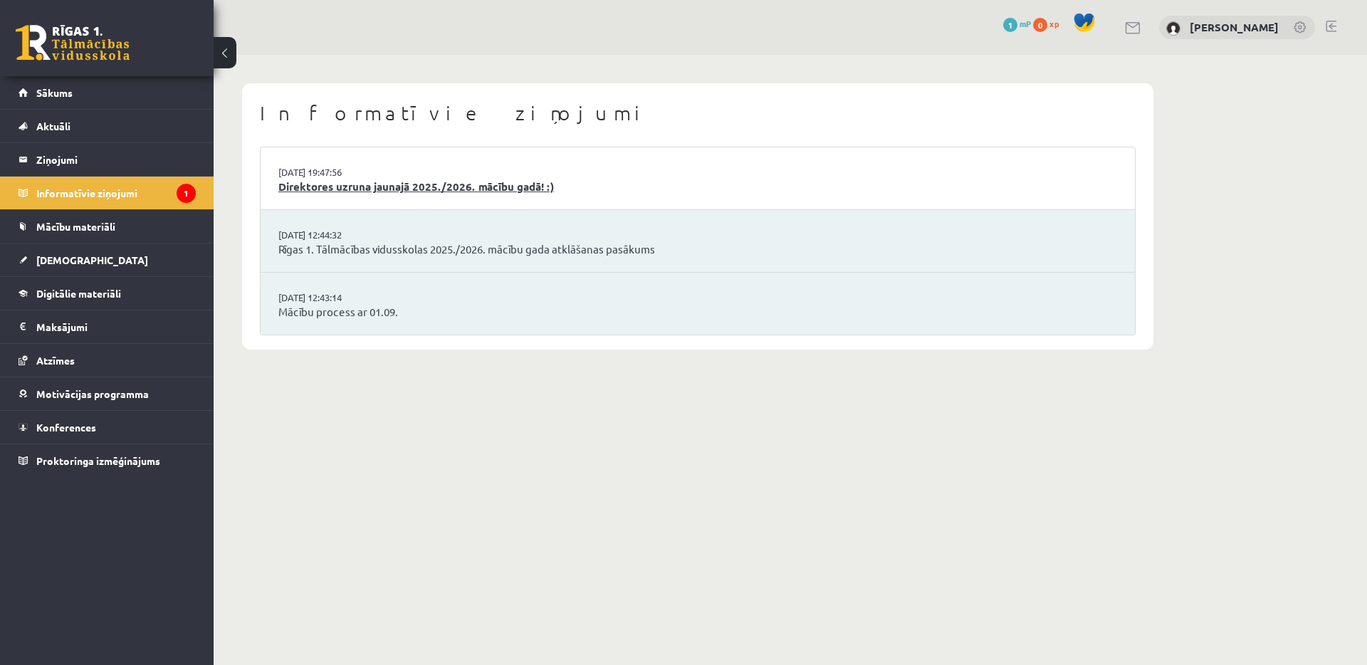
click at [313, 184] on link "Direktores uzruna jaunajā 2025./2026. mācību gadā! :)" at bounding box center [697, 187] width 839 height 16
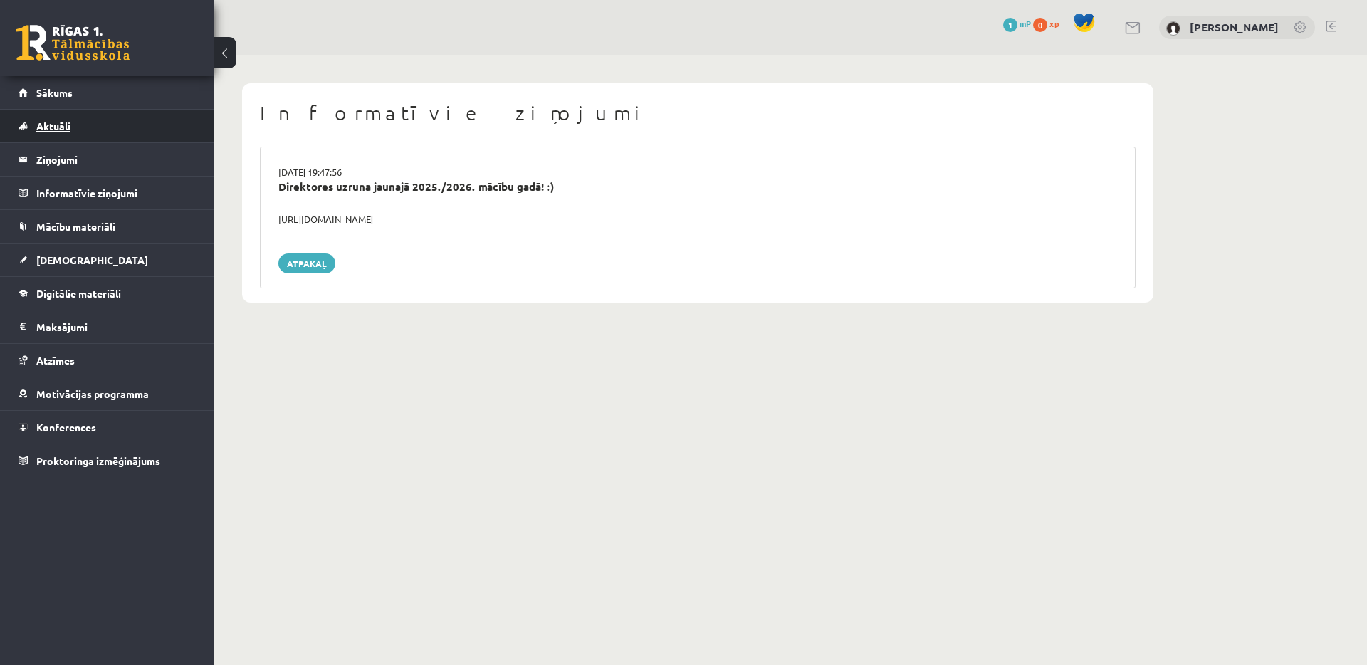
click at [85, 122] on link "Aktuāli" at bounding box center [107, 126] width 177 height 33
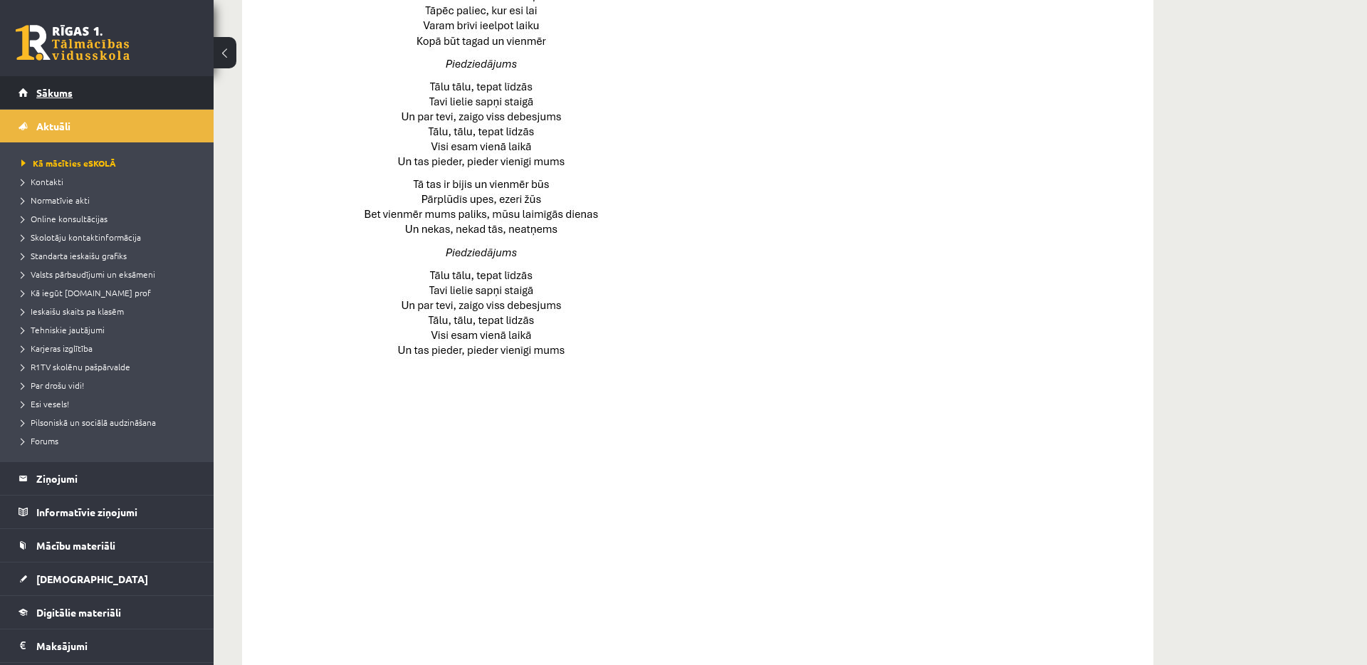
click at [49, 95] on span "Sākums" at bounding box center [54, 92] width 36 height 13
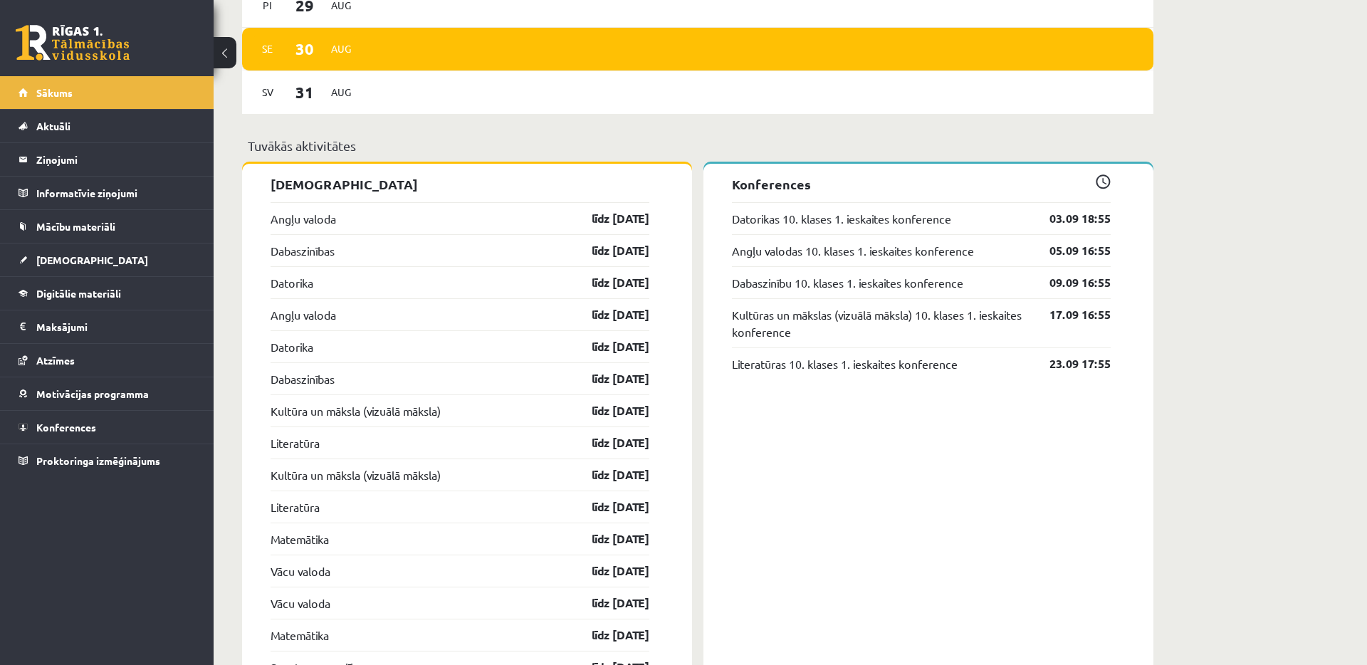
scroll to position [985, 0]
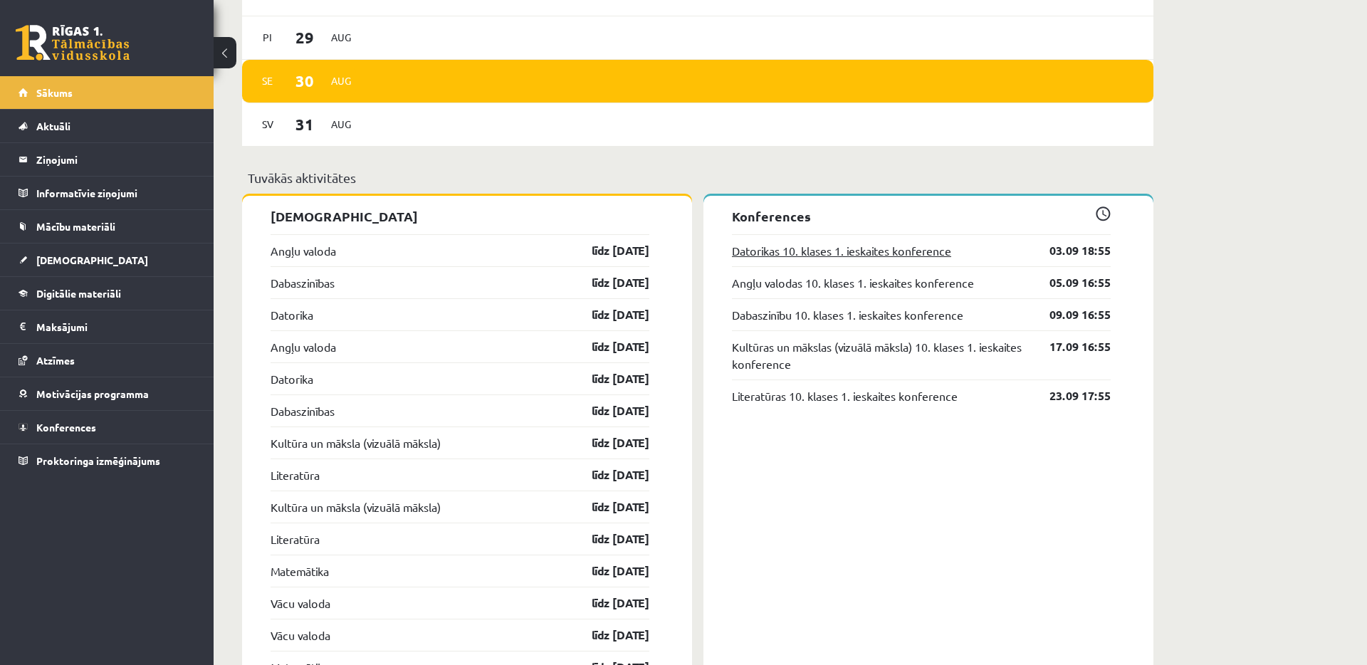
click at [905, 256] on link "Datorikas 10. klases 1. ieskaites konference" at bounding box center [841, 250] width 219 height 17
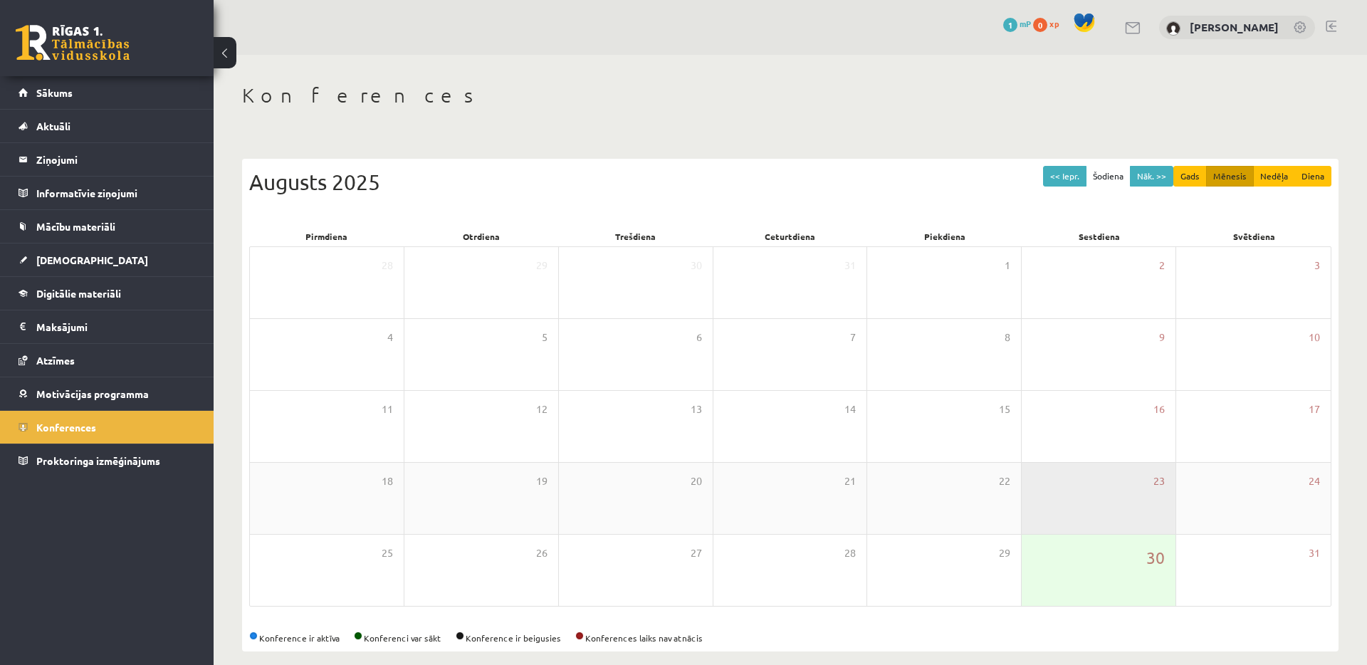
scroll to position [16, 0]
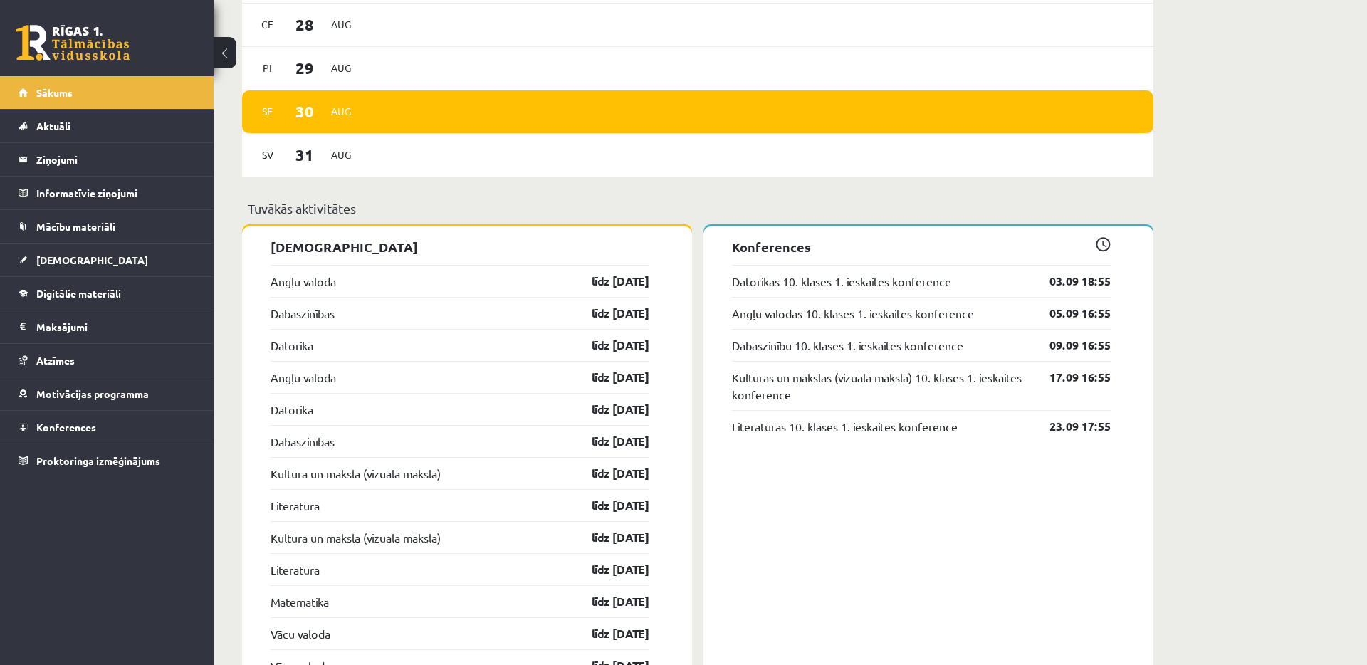
scroll to position [990, 0]
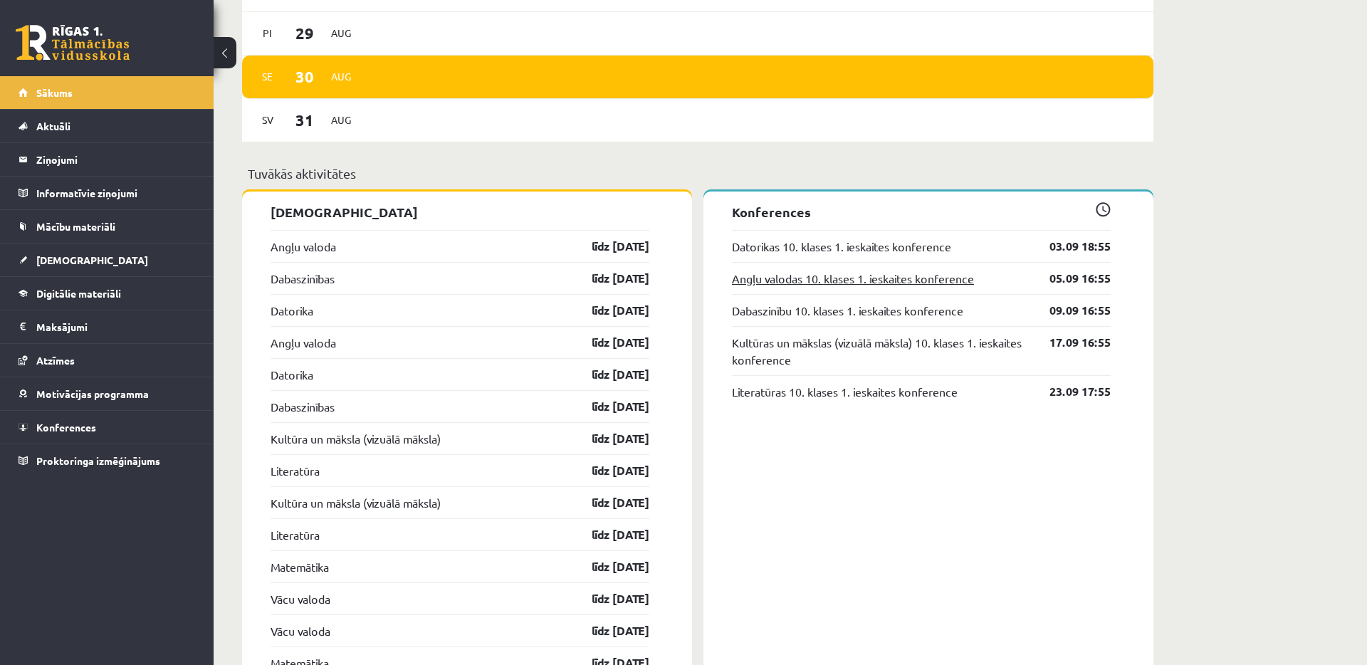
click at [834, 273] on link "Angļu valodas 10. klases 1. ieskaites konference" at bounding box center [853, 278] width 242 height 17
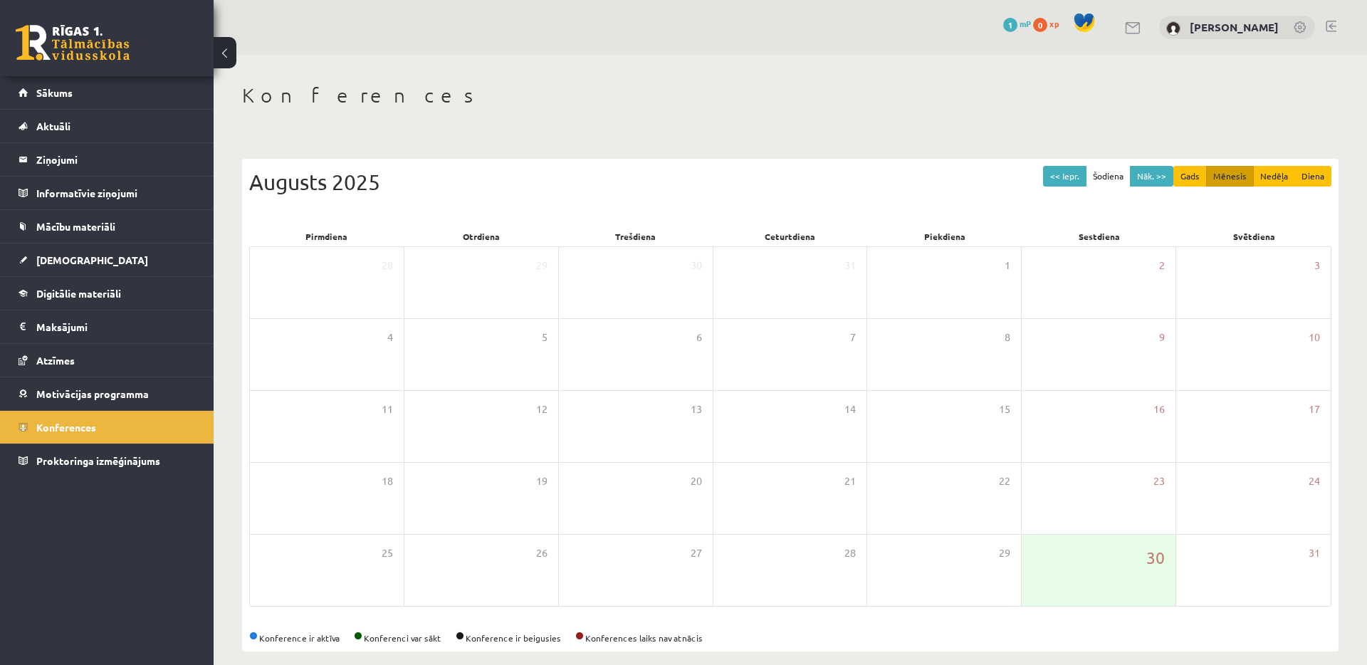
click at [834, 273] on div "31" at bounding box center [790, 282] width 154 height 71
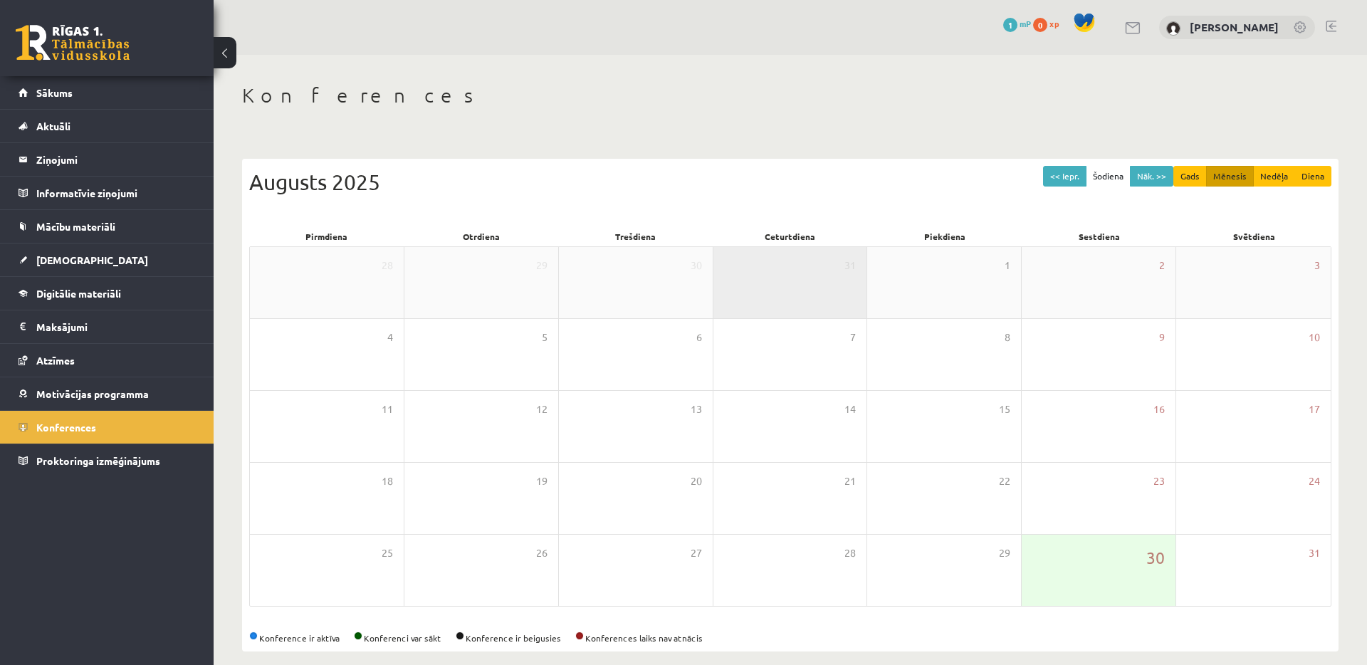
drag, startPoint x: 0, startPoint y: 0, endPoint x: 834, endPoint y: 273, distance: 877.4
click at [834, 273] on div "31" at bounding box center [790, 282] width 154 height 71
click at [789, 274] on div "31" at bounding box center [790, 282] width 154 height 71
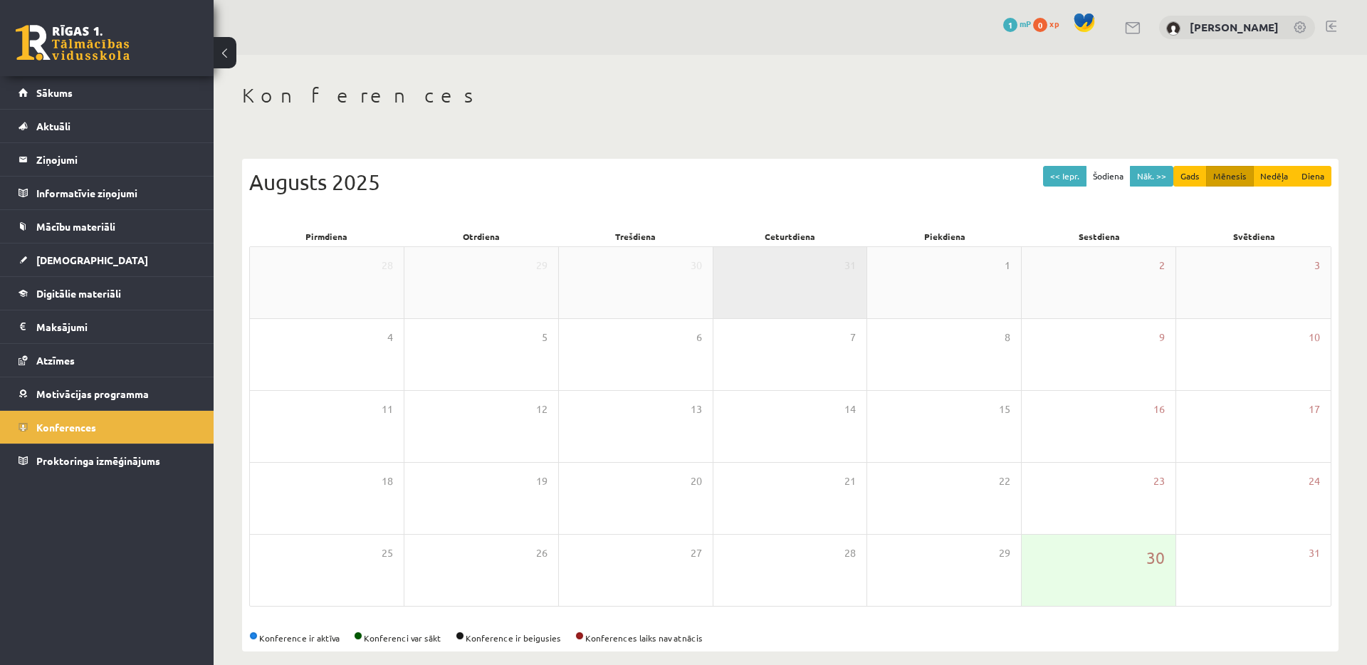
click at [753, 277] on div "31" at bounding box center [790, 282] width 154 height 71
